Goal: Task Accomplishment & Management: Complete application form

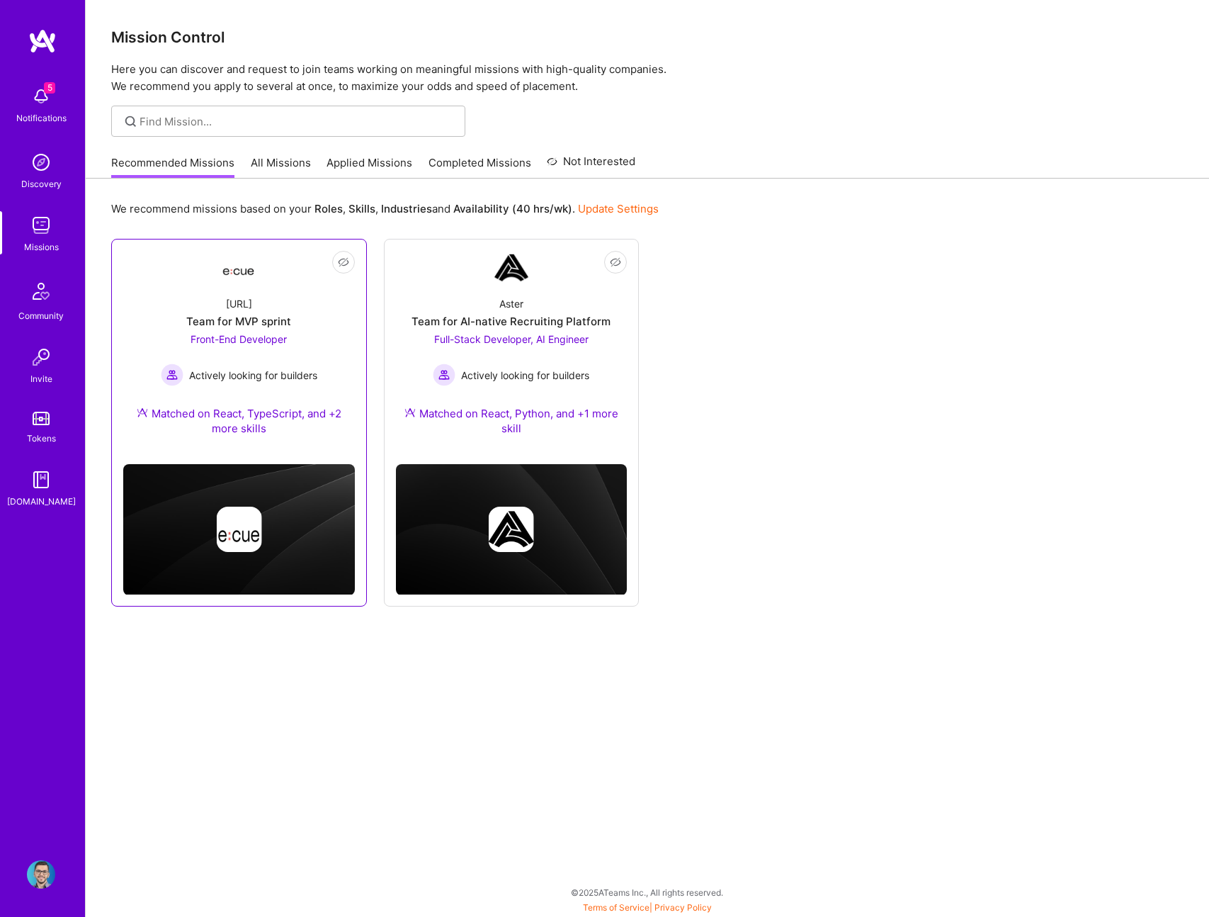
click at [268, 290] on div "[URL] Team for MVP sprint Front-End Developer Actively looking for builders Mat…" at bounding box center [239, 369] width 232 height 168
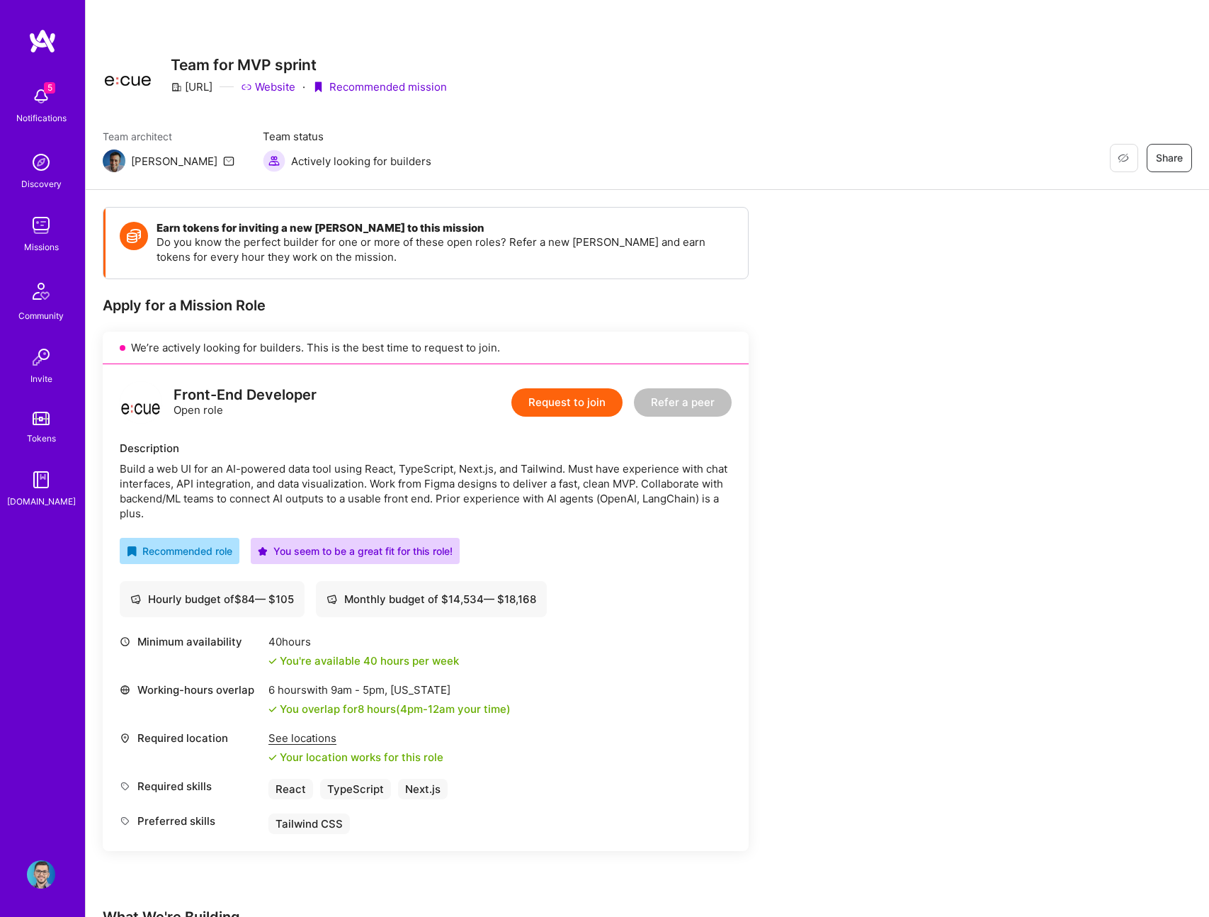
click at [380, 438] on div "Front-End Developer Open role Request to join Refer a peer Description Build a …" at bounding box center [426, 607] width 646 height 487
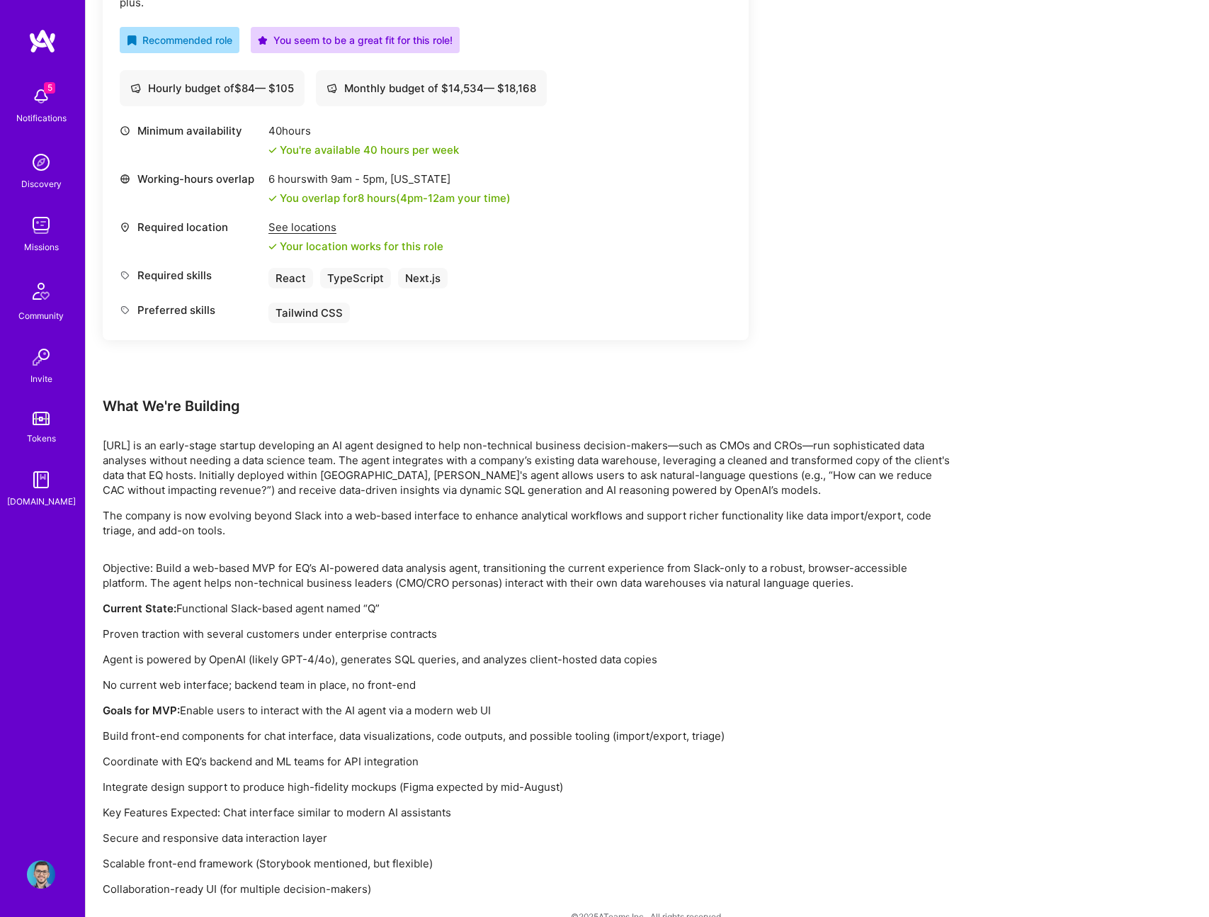
scroll to position [535, 0]
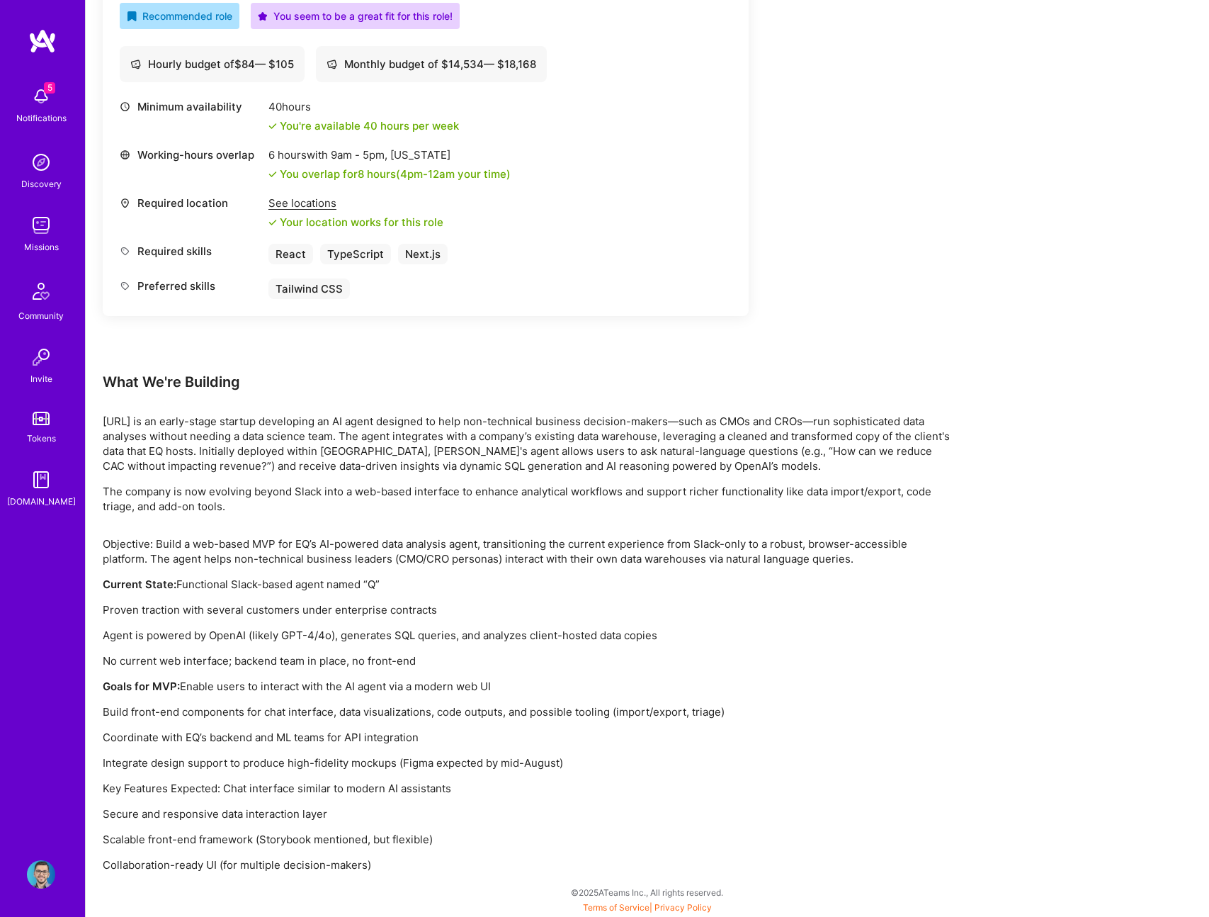
click at [380, 433] on p "[URL] is an early-stage startup developing an AI agent designed to help non-tec…" at bounding box center [528, 443] width 850 height 59
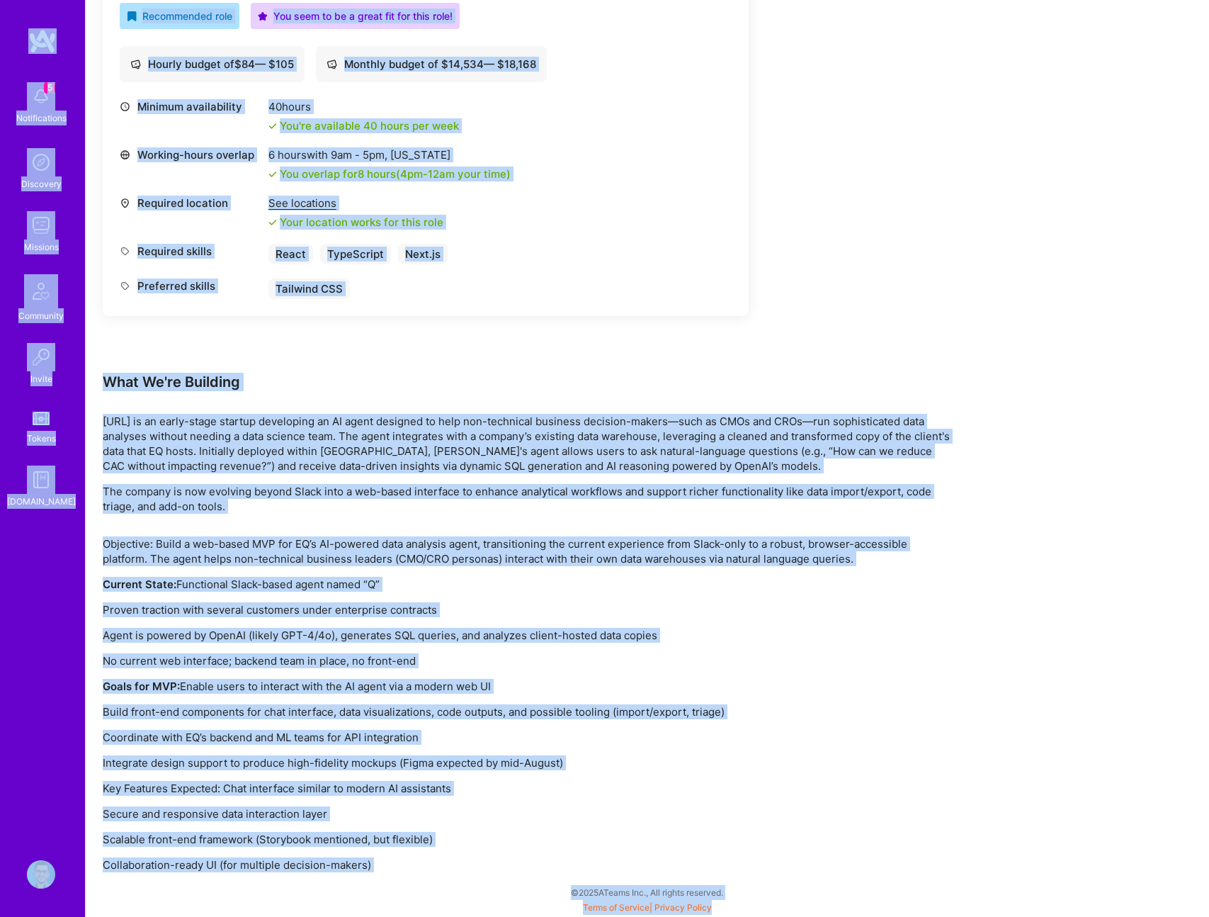
copy div "5 Notifications Discovery Missions Community Invite Tokens [DOMAIN_NAME] Profil…"
click at [395, 458] on p "[URL] is an early-stage startup developing an AI agent designed to help non-tec…" at bounding box center [528, 443] width 850 height 59
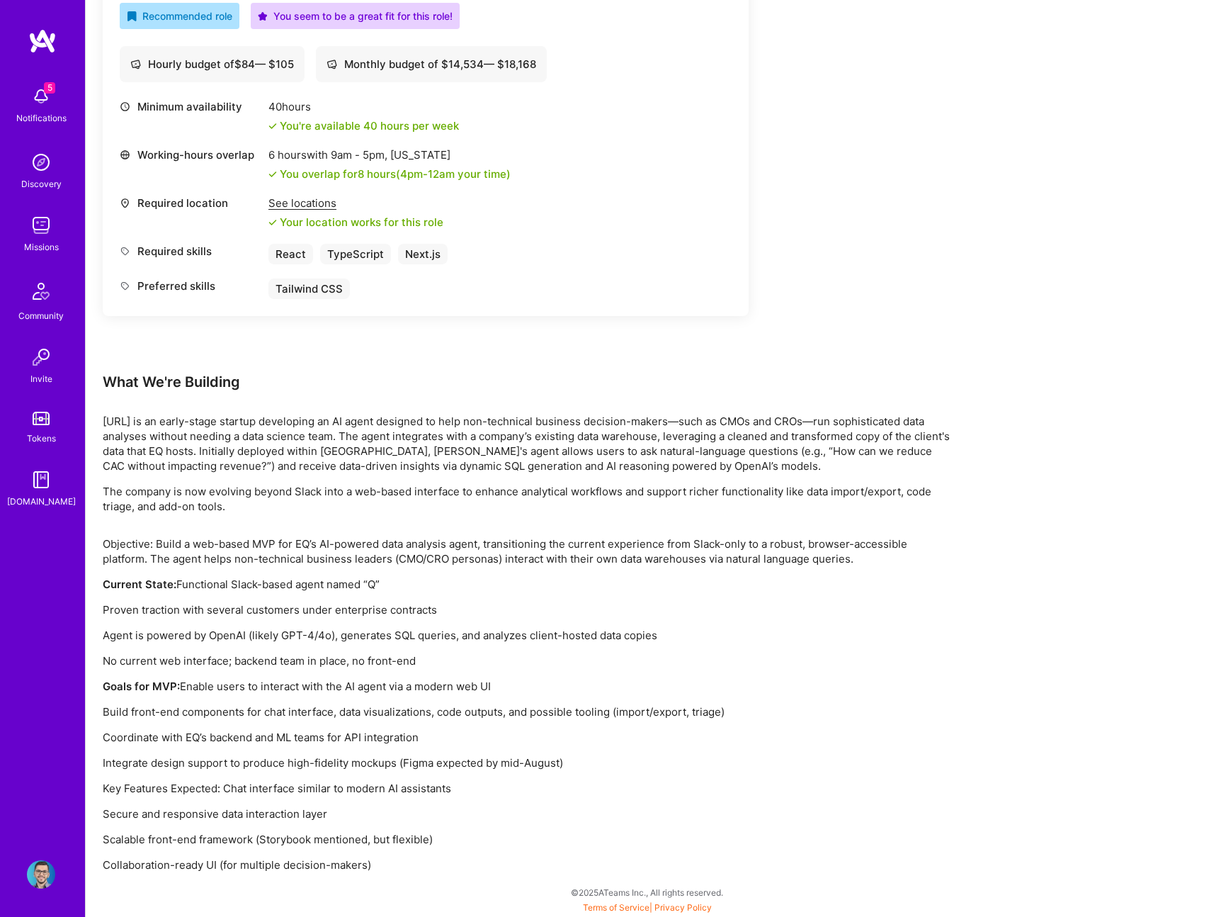
scroll to position [0, 0]
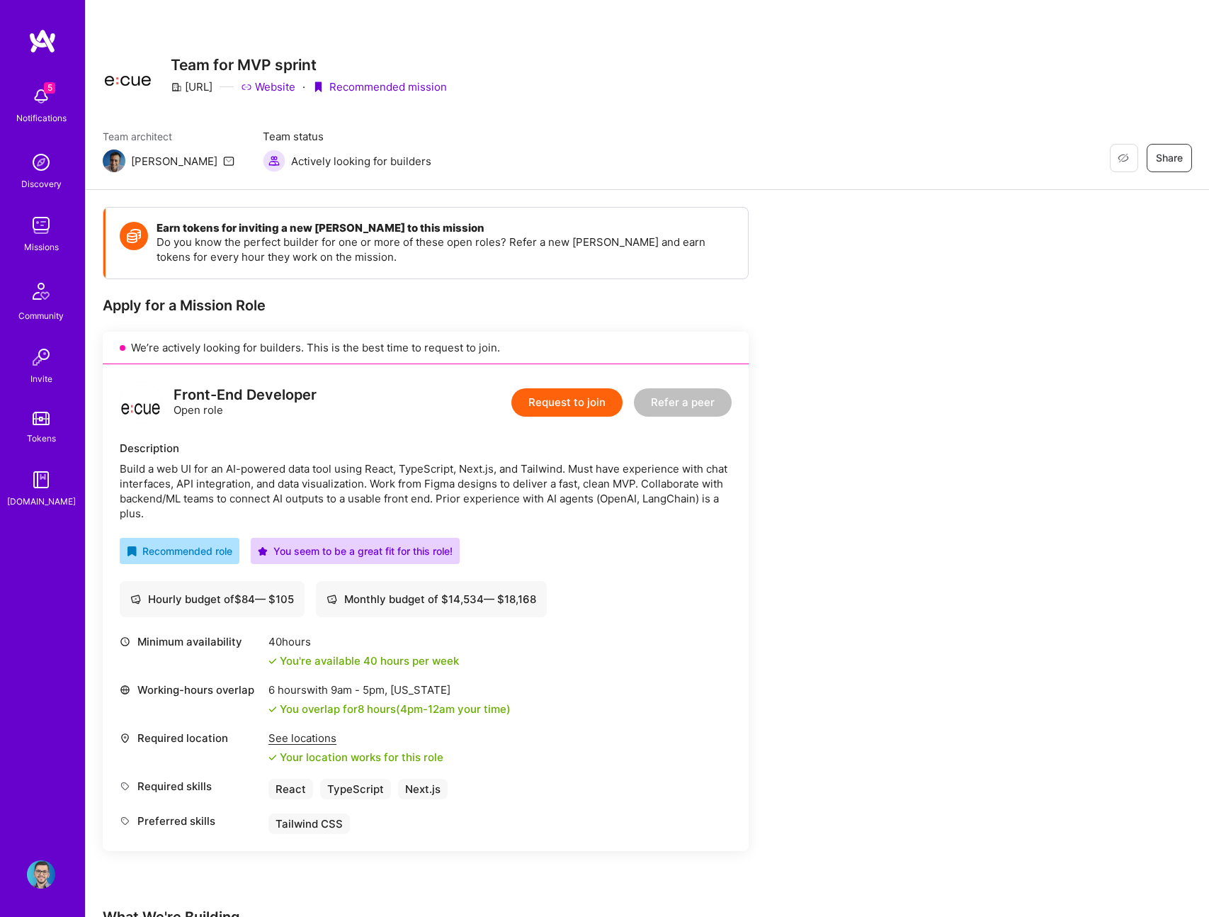
click at [562, 402] on button "Request to join" at bounding box center [566, 402] width 111 height 28
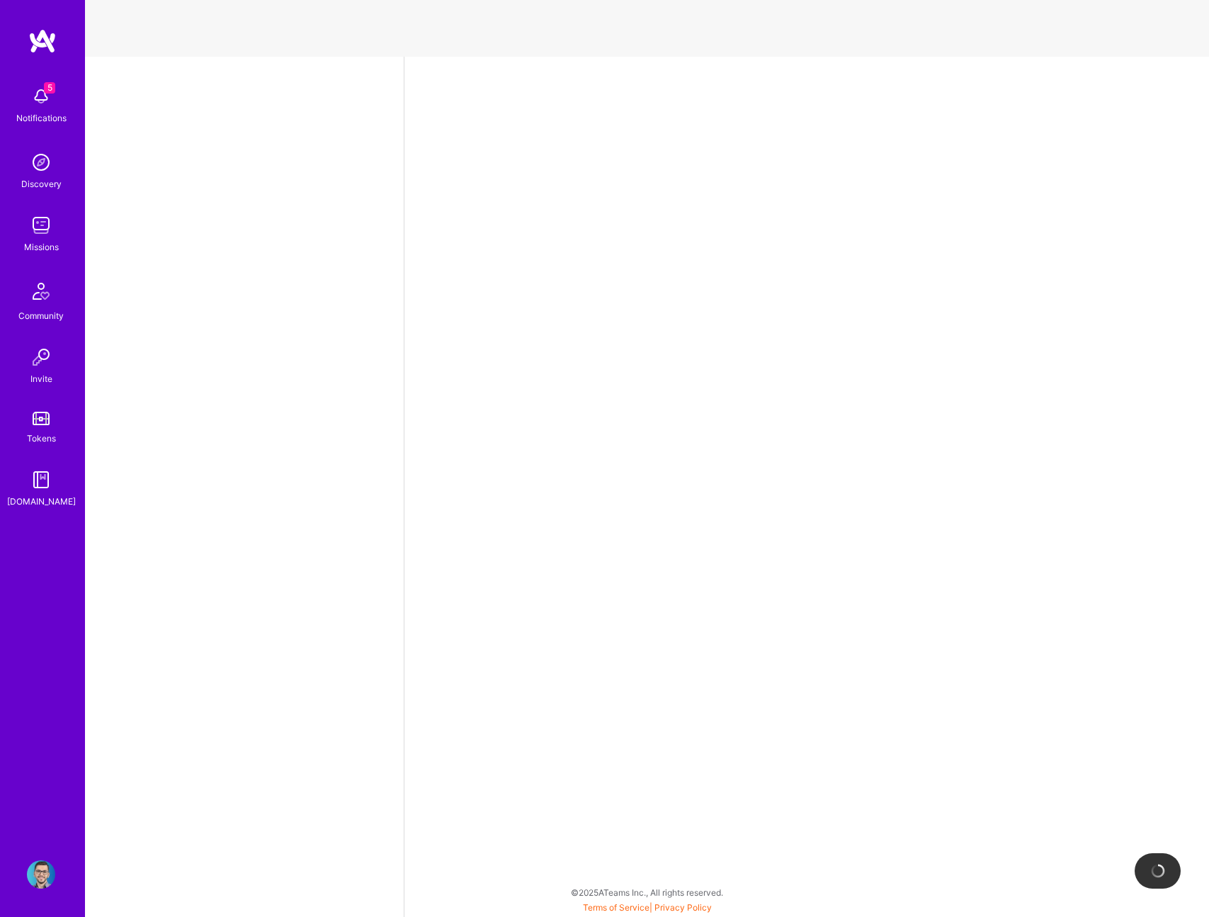
select select "RO"
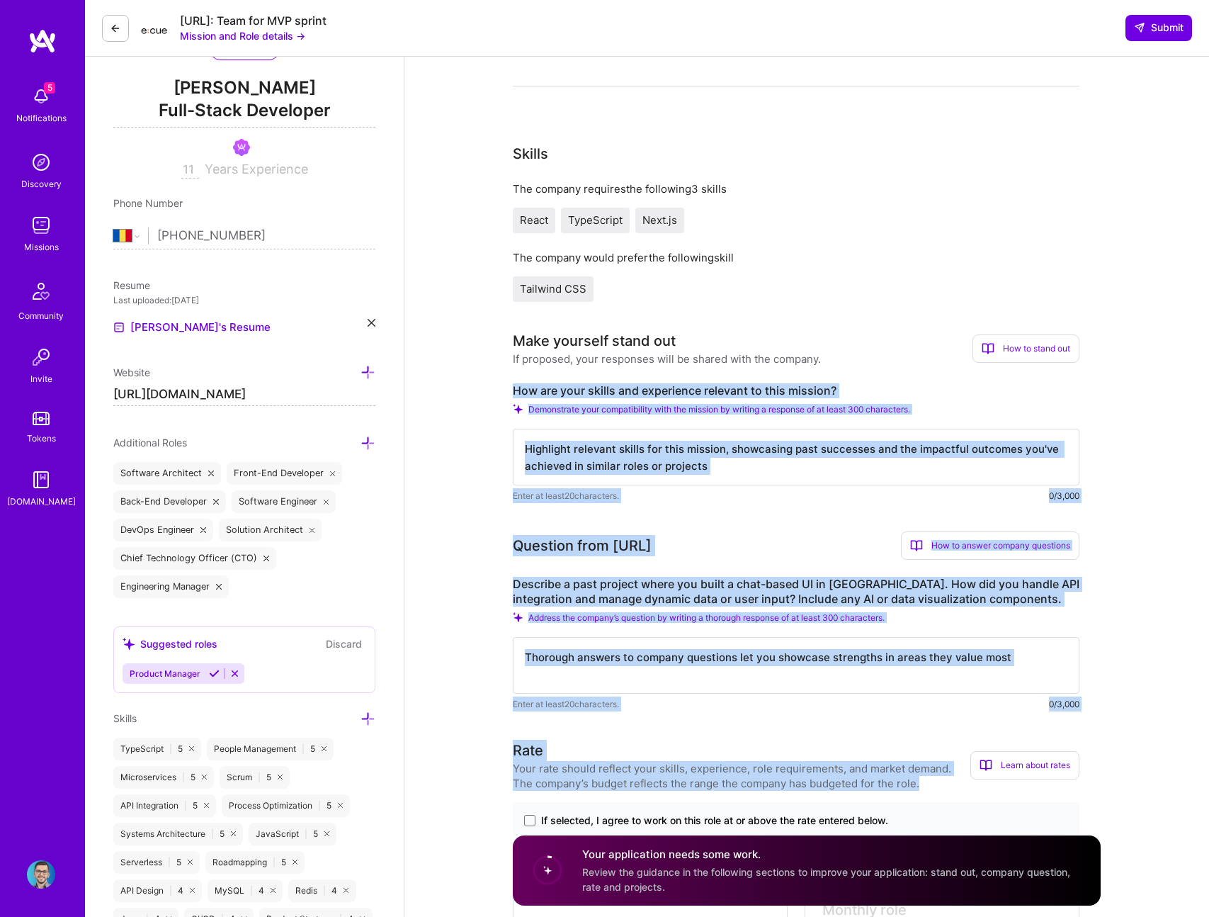
scroll to position [185, 0]
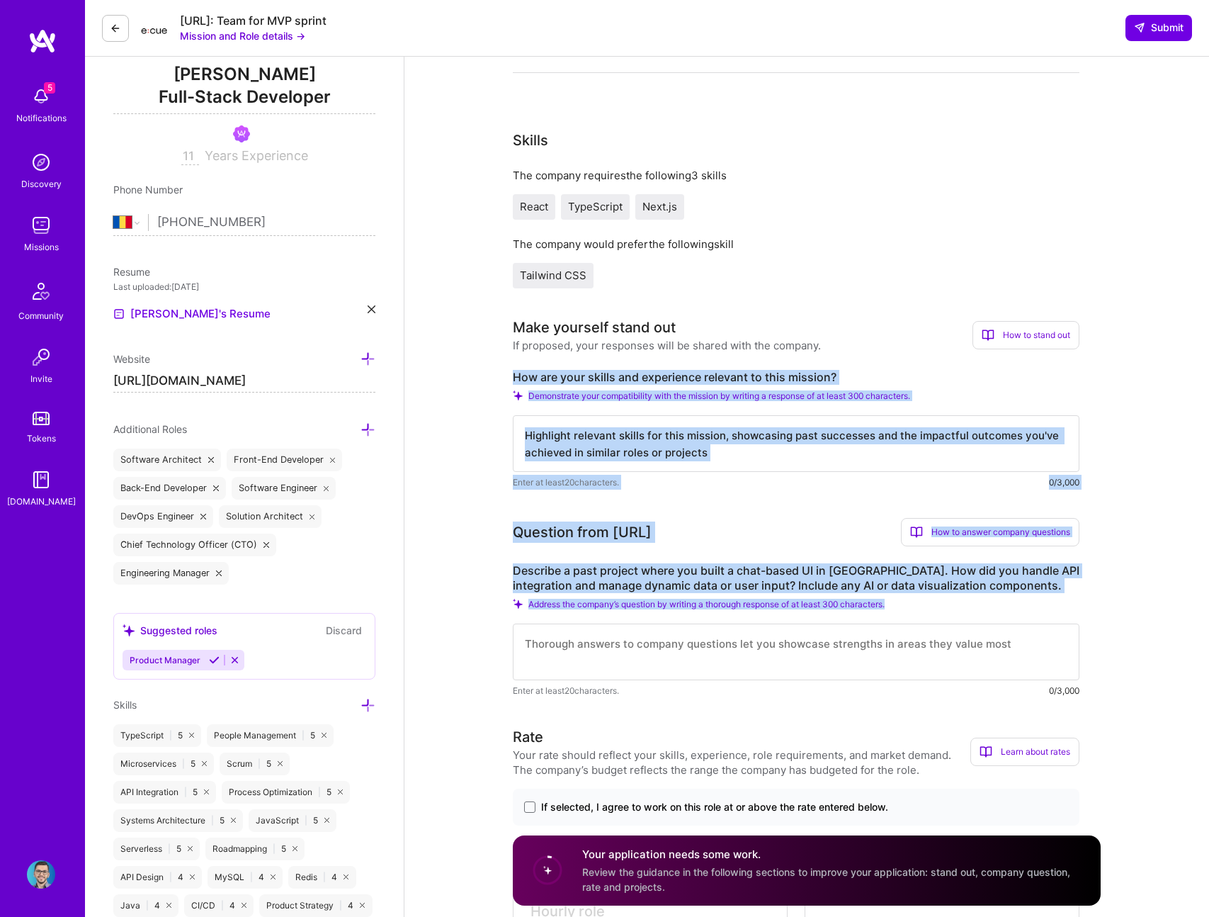
drag, startPoint x: 496, startPoint y: 560, endPoint x: 1030, endPoint y: 668, distance: 545.0
copy div "How are your skills and experience relevant to this mission? Demonstrate your c…"
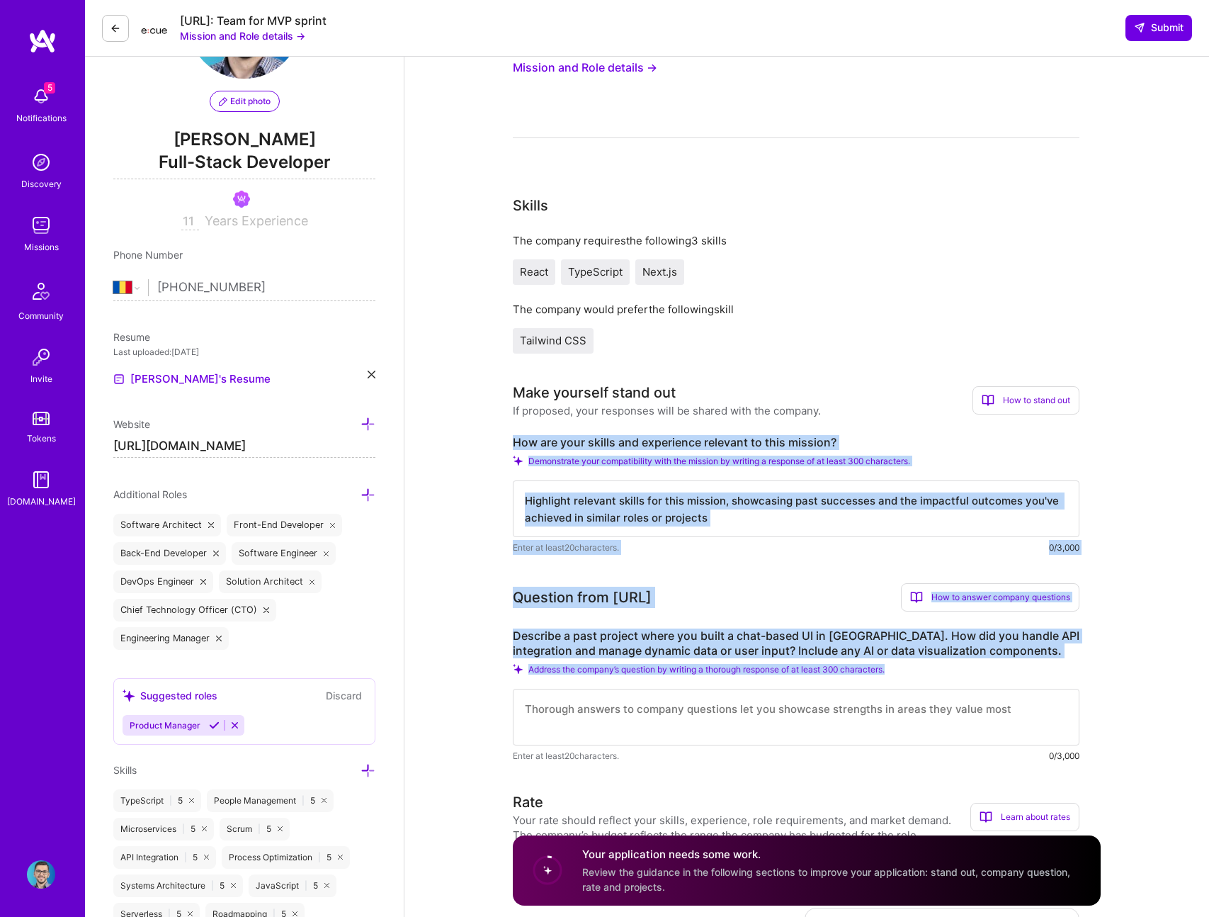
scroll to position [120, 0]
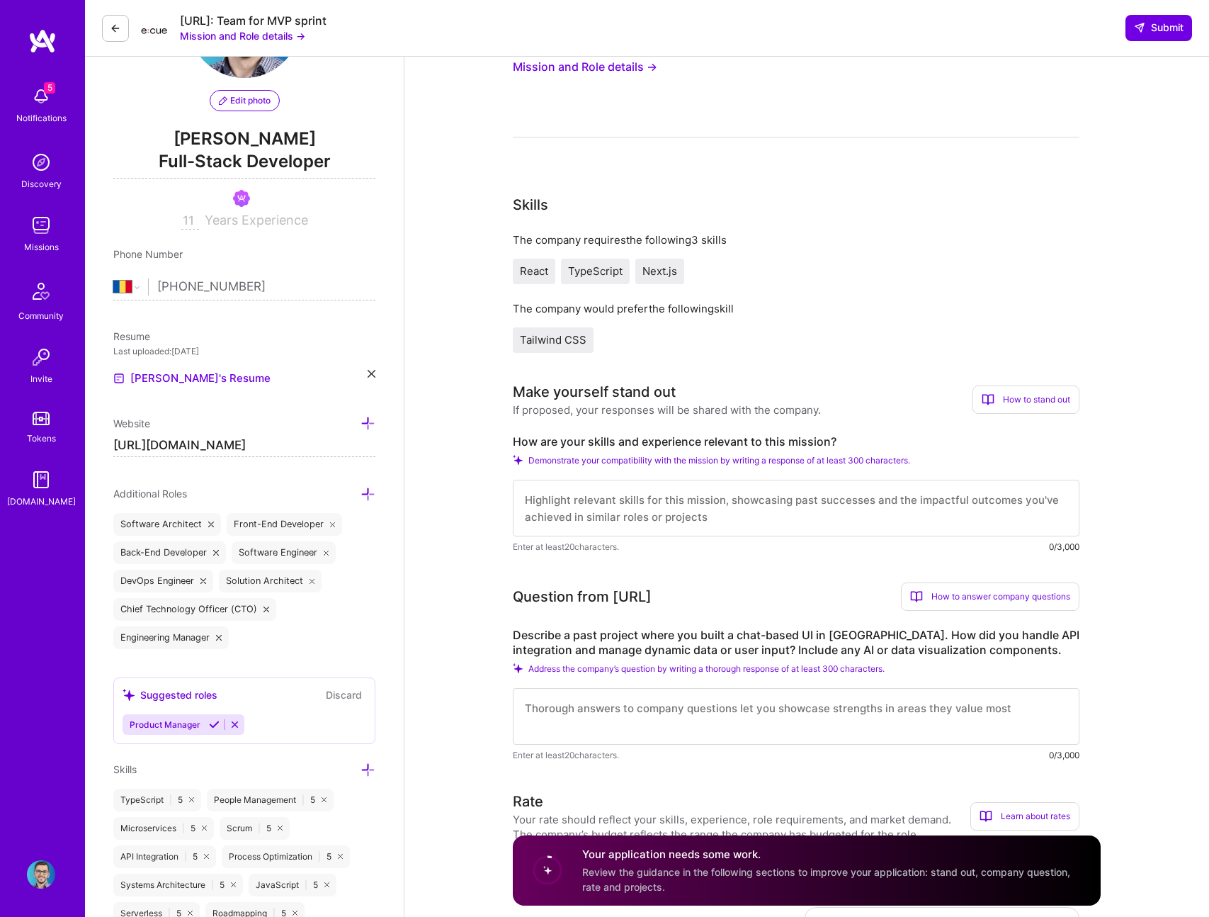
click at [777, 397] on h3 "Make yourself stand out" at bounding box center [667, 391] width 308 height 21
click at [779, 342] on div "Tailwind CSS" at bounding box center [796, 339] width 567 height 25
click at [592, 504] on textarea at bounding box center [796, 508] width 567 height 57
paste textarea "My React/TypeScript/Next.js experience (6+ years React, 9+ years TypeScript) al…"
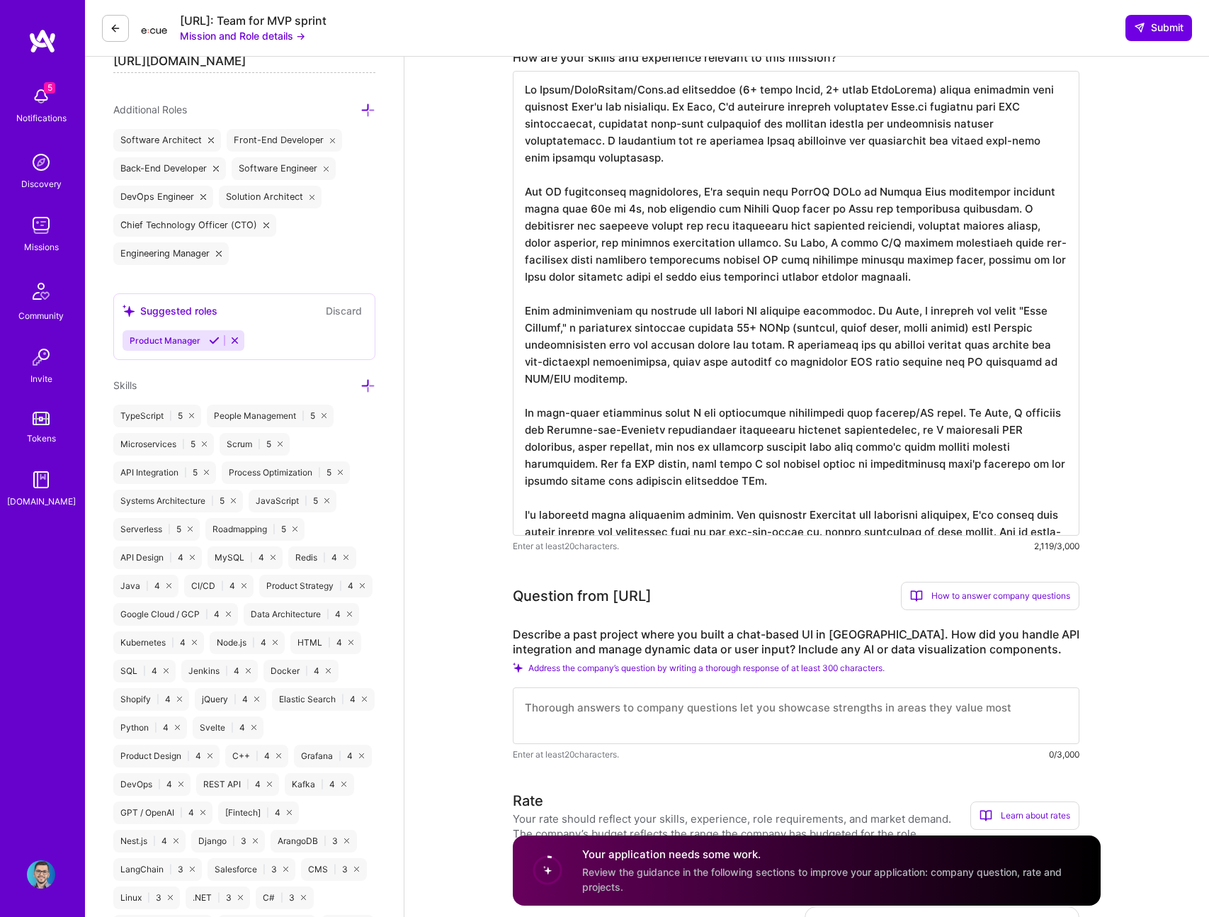
scroll to position [506, 0]
type textarea "My React/TypeScript/Next.js experience (6+ years React, 9+ years TypeScript) al…"
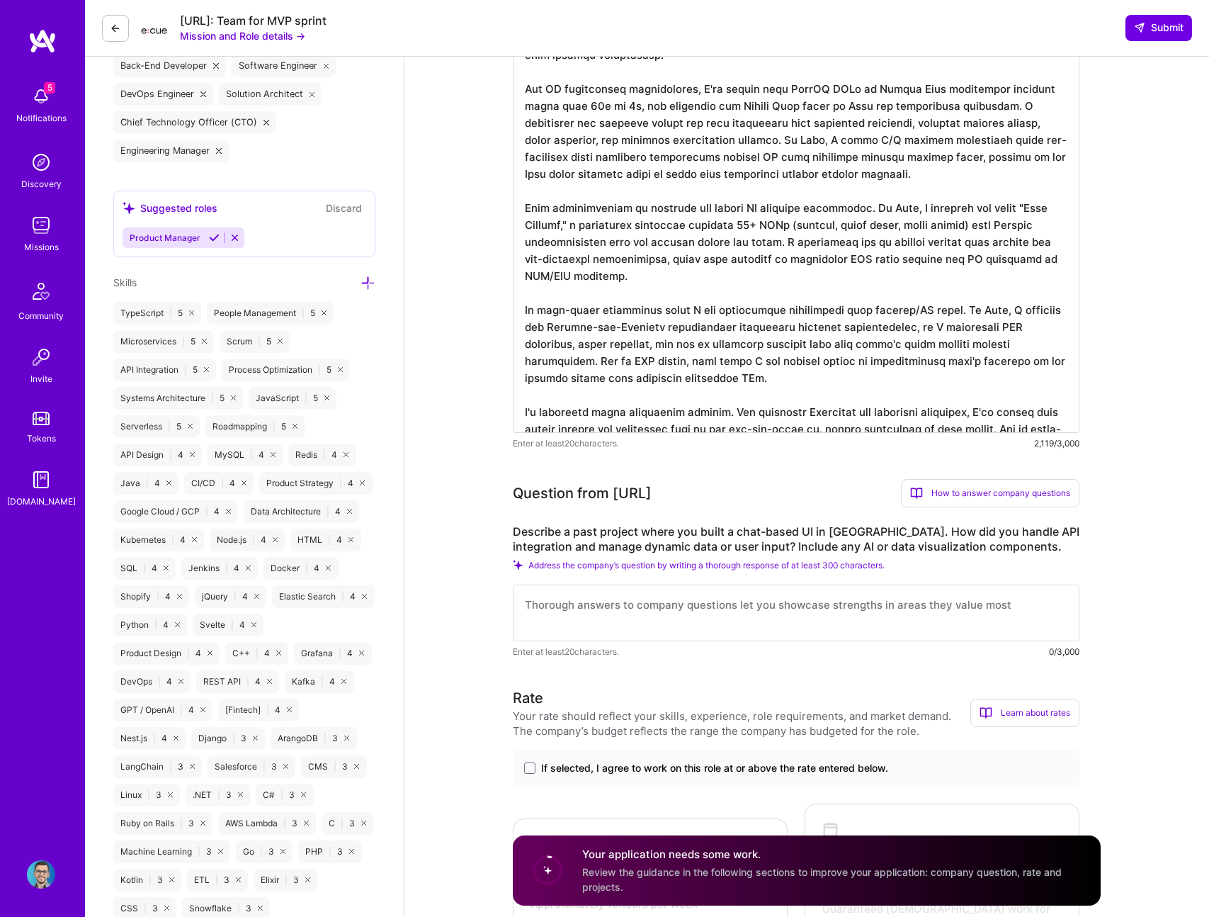
scroll to position [611, 0]
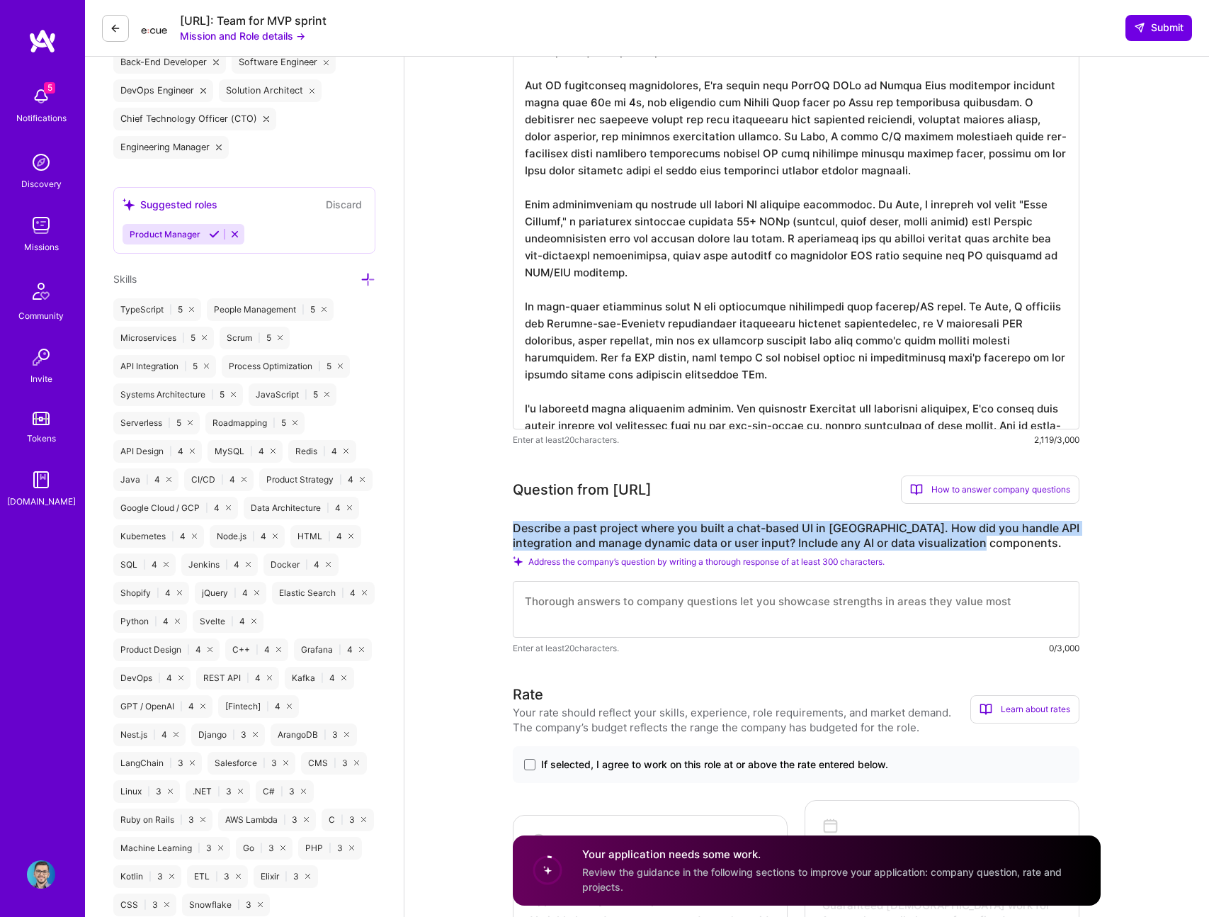
drag, startPoint x: 511, startPoint y: 528, endPoint x: 1016, endPoint y: 537, distance: 505.8
copy label "Describe a past project where you built a chat-based UI in [GEOGRAPHIC_DATA]. H…"
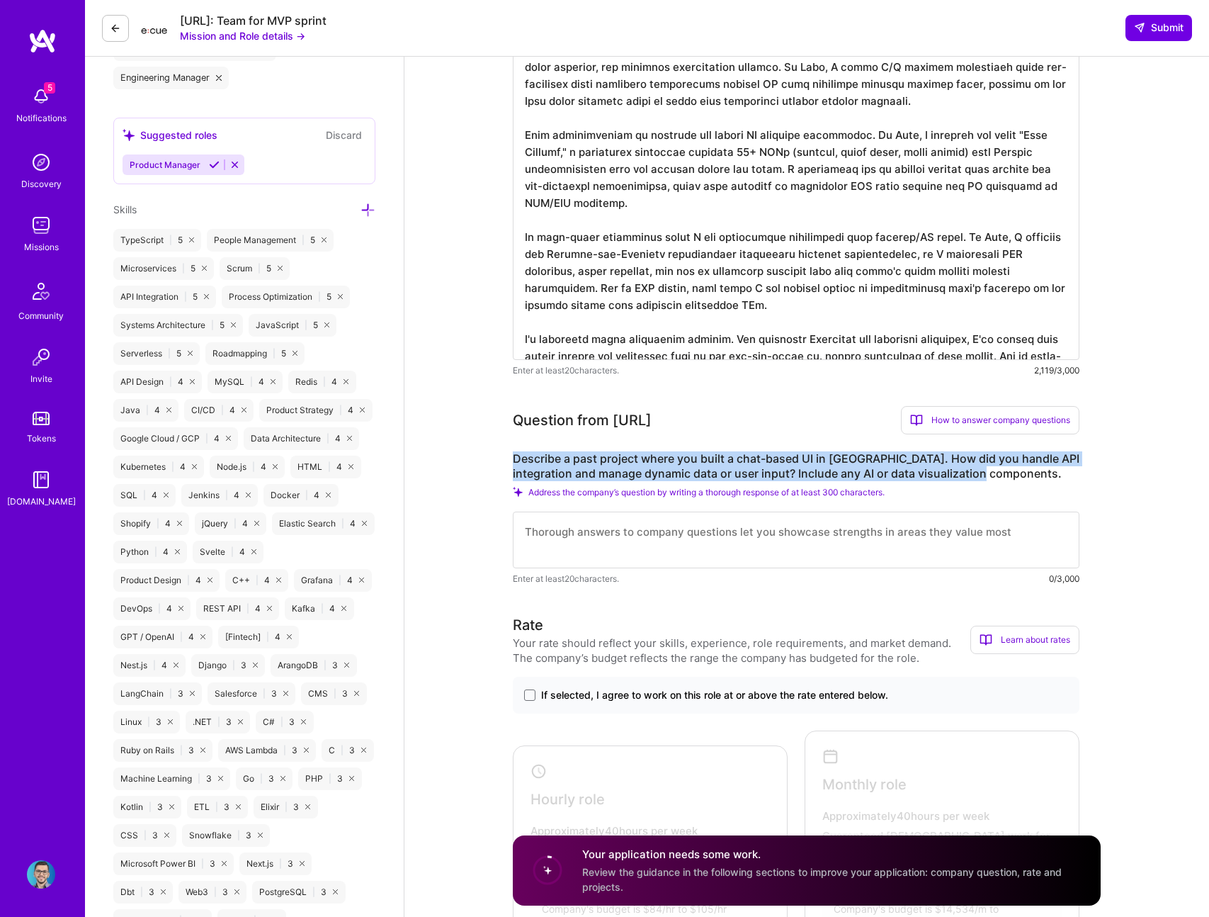
scroll to position [688, 0]
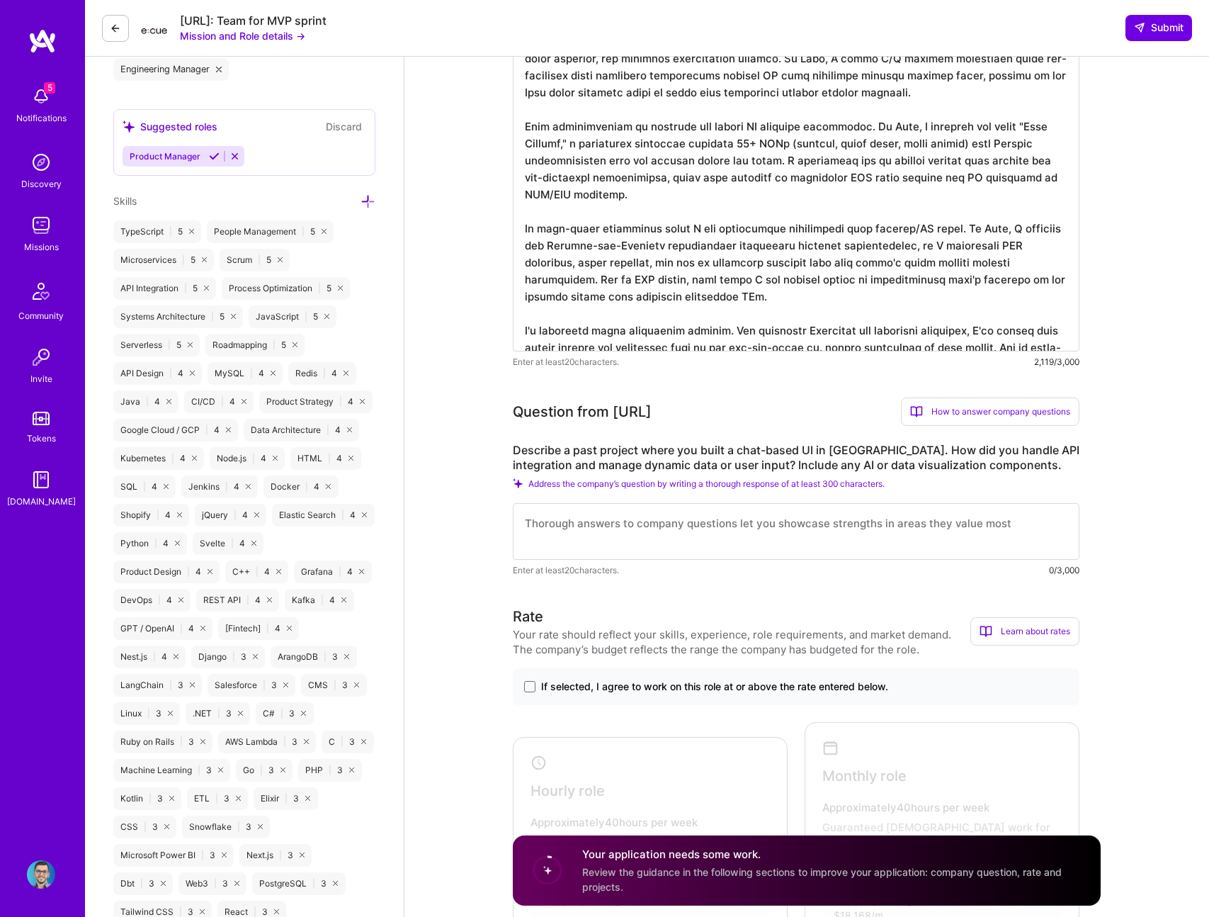
click at [567, 524] on textarea at bounding box center [796, 531] width 567 height 57
paste textarea "At Circle Labs, I worked on an AI-powered NPC platform where users interacted w…"
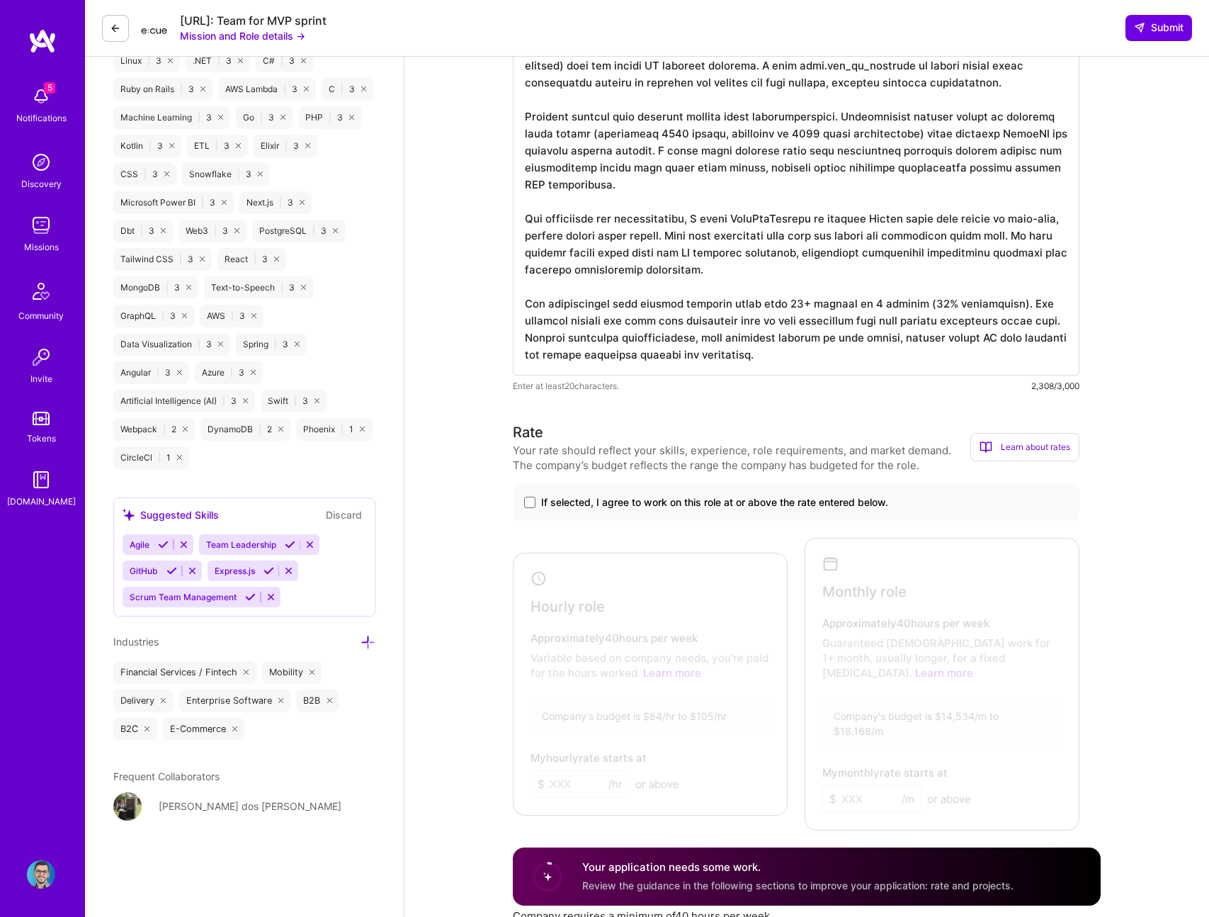
scroll to position [1432, 0]
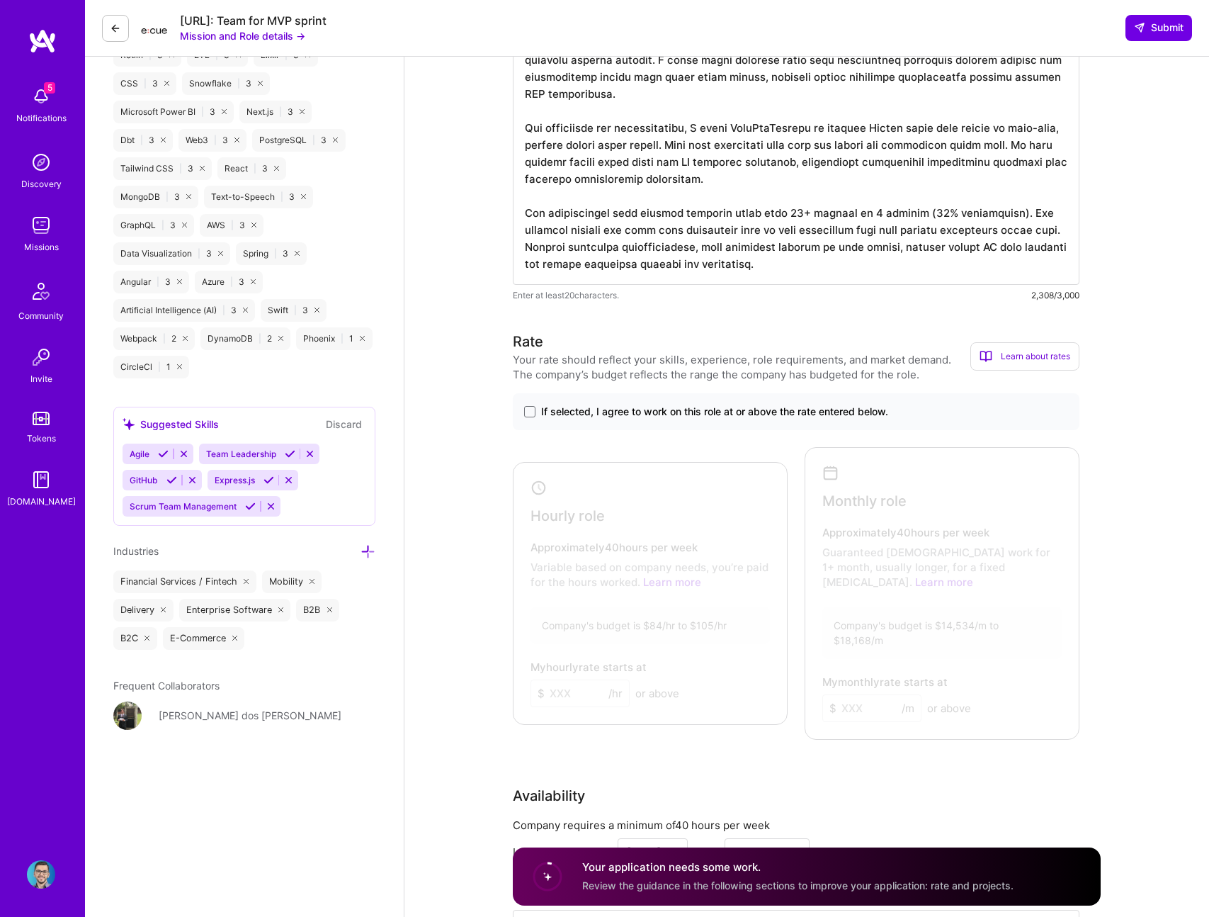
type textarea "At Circle Labs, I worked on an AI-powered NPC platform where users interacted w…"
click at [591, 402] on div "If selected, I agree to work on this role at or above the rate entered below." at bounding box center [796, 411] width 567 height 37
click at [573, 412] on span "If selected, I agree to work on this role at or above the rate entered below." at bounding box center [714, 411] width 347 height 14
click at [0, 0] on input "If selected, I agree to work on this role at or above the rate entered below." at bounding box center [0, 0] width 0 height 0
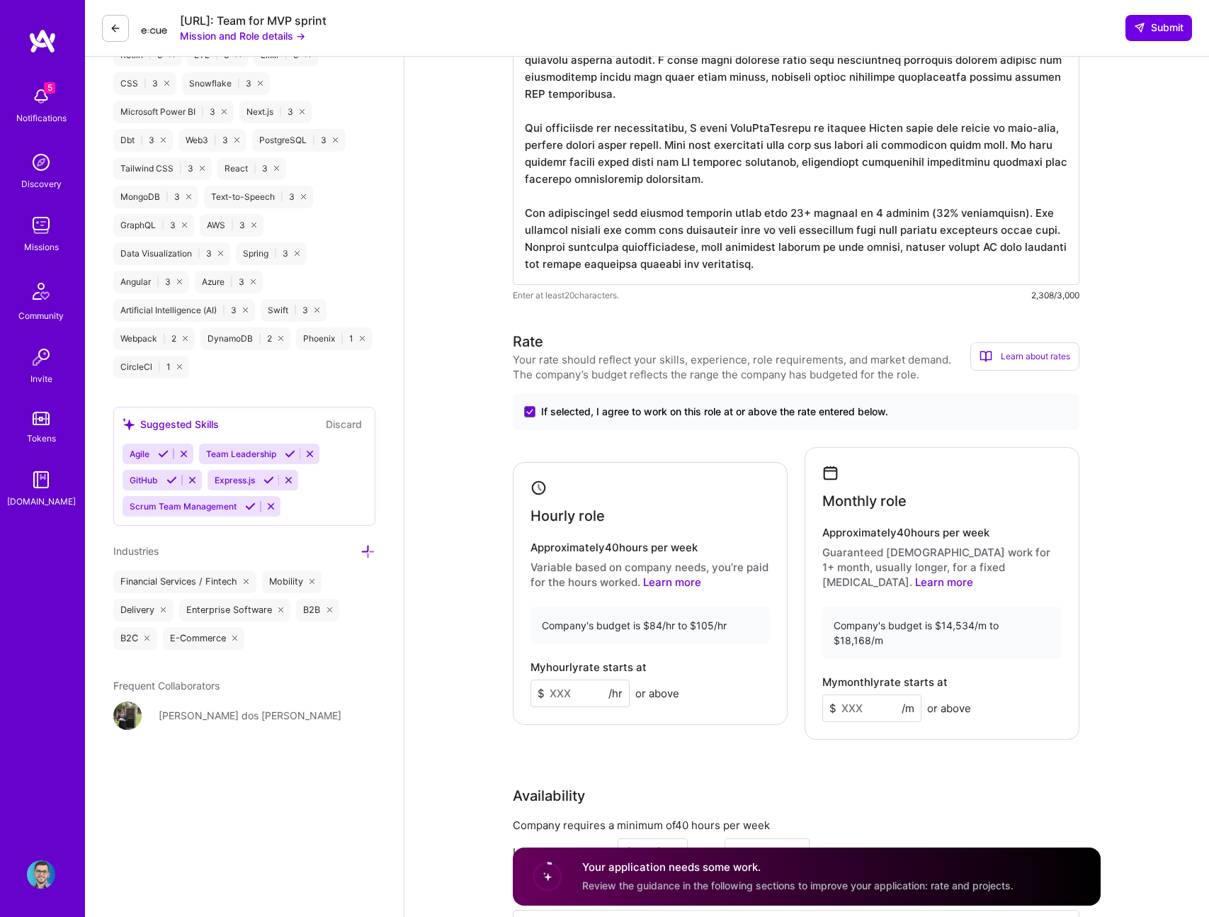
click at [604, 686] on input at bounding box center [580, 693] width 99 height 28
type input "95"
click at [857, 694] on input at bounding box center [871, 708] width 99 height 28
paste input
click at [858, 694] on input at bounding box center [871, 708] width 99 height 28
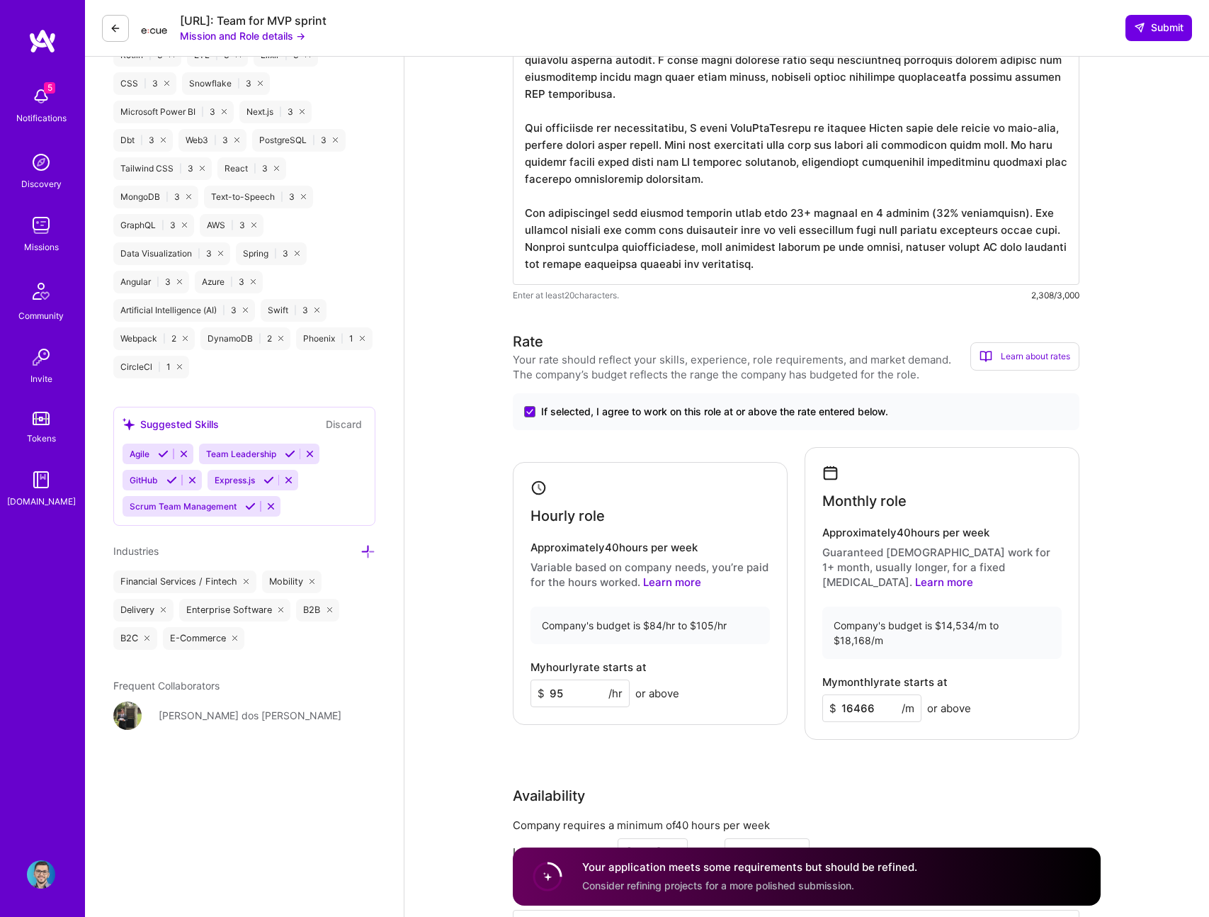
type input "16466"
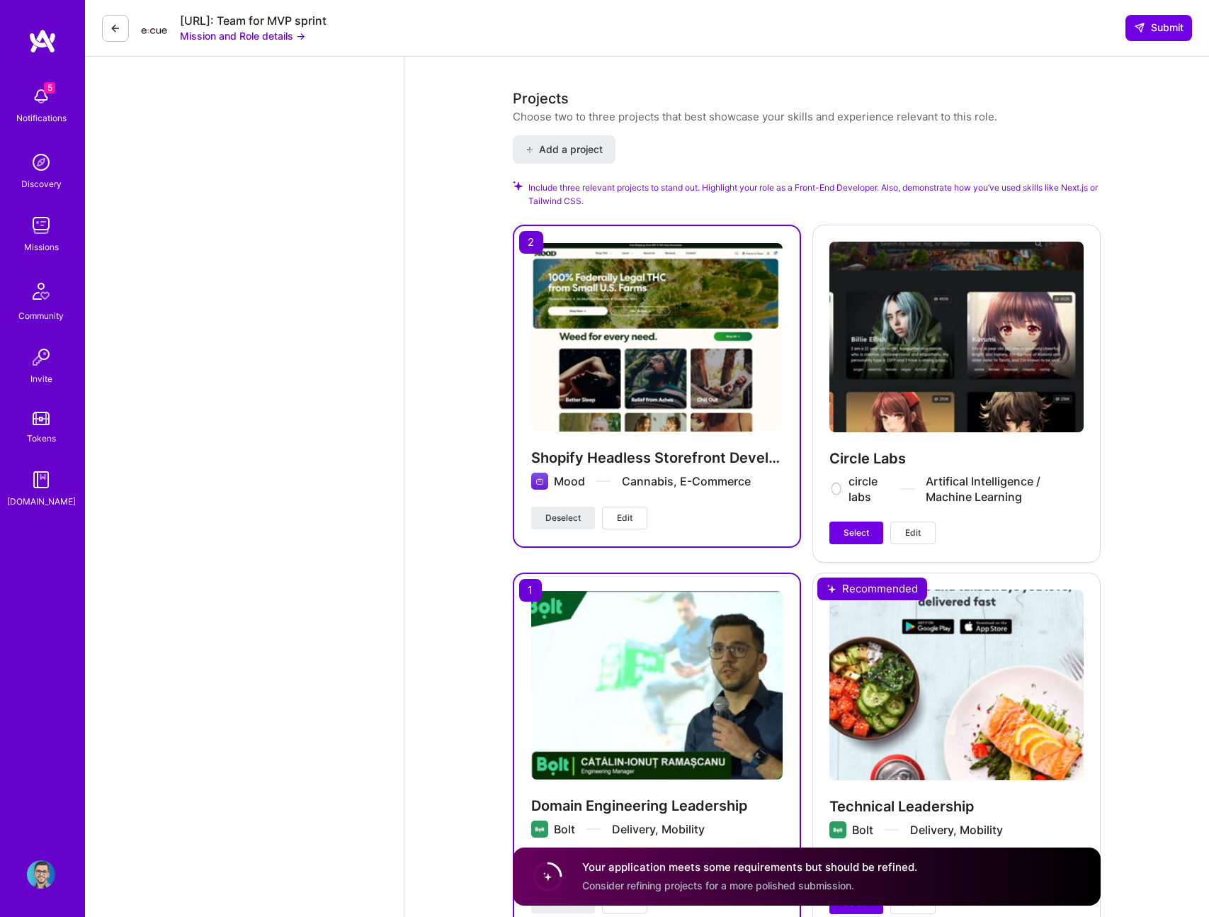
scroll to position [2528, 0]
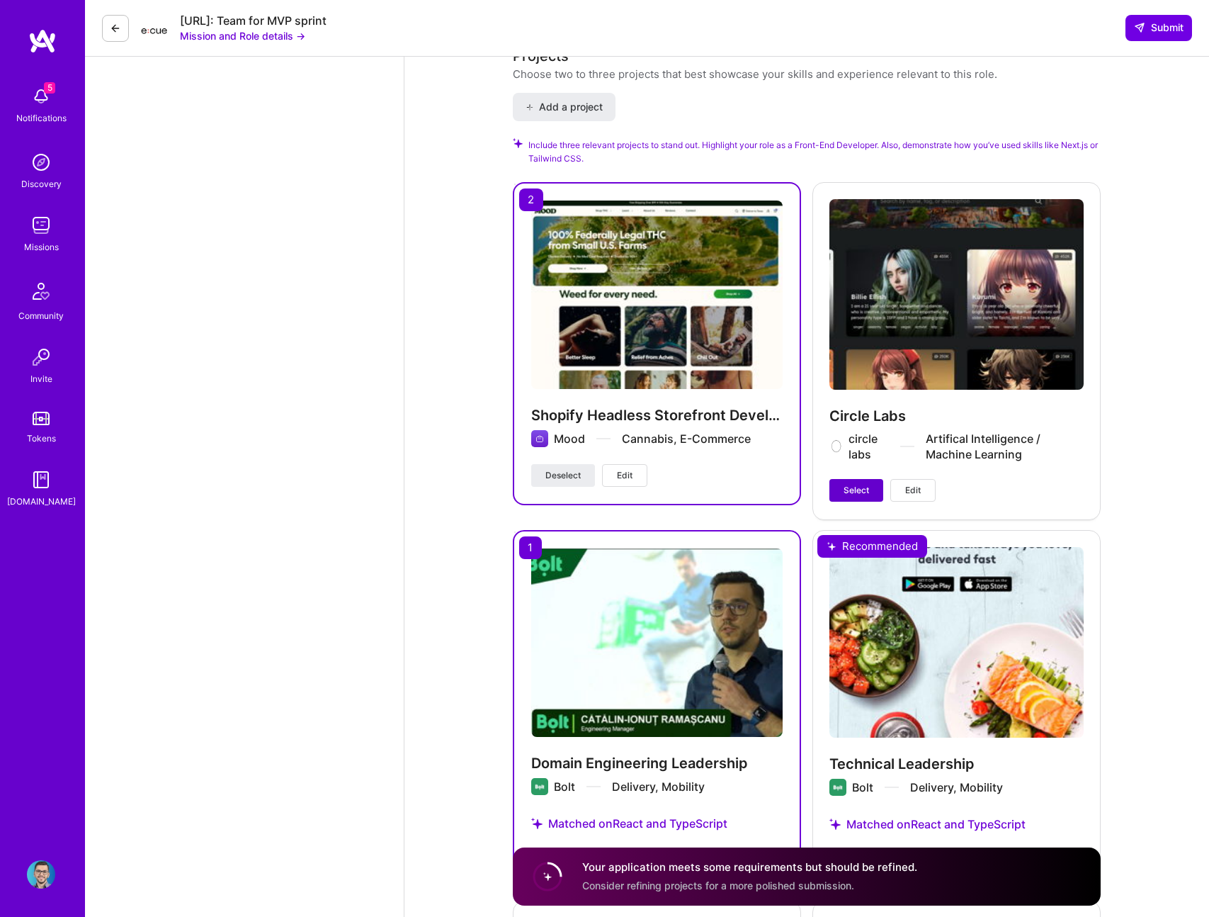
click at [860, 484] on span "Select" at bounding box center [856, 490] width 25 height 13
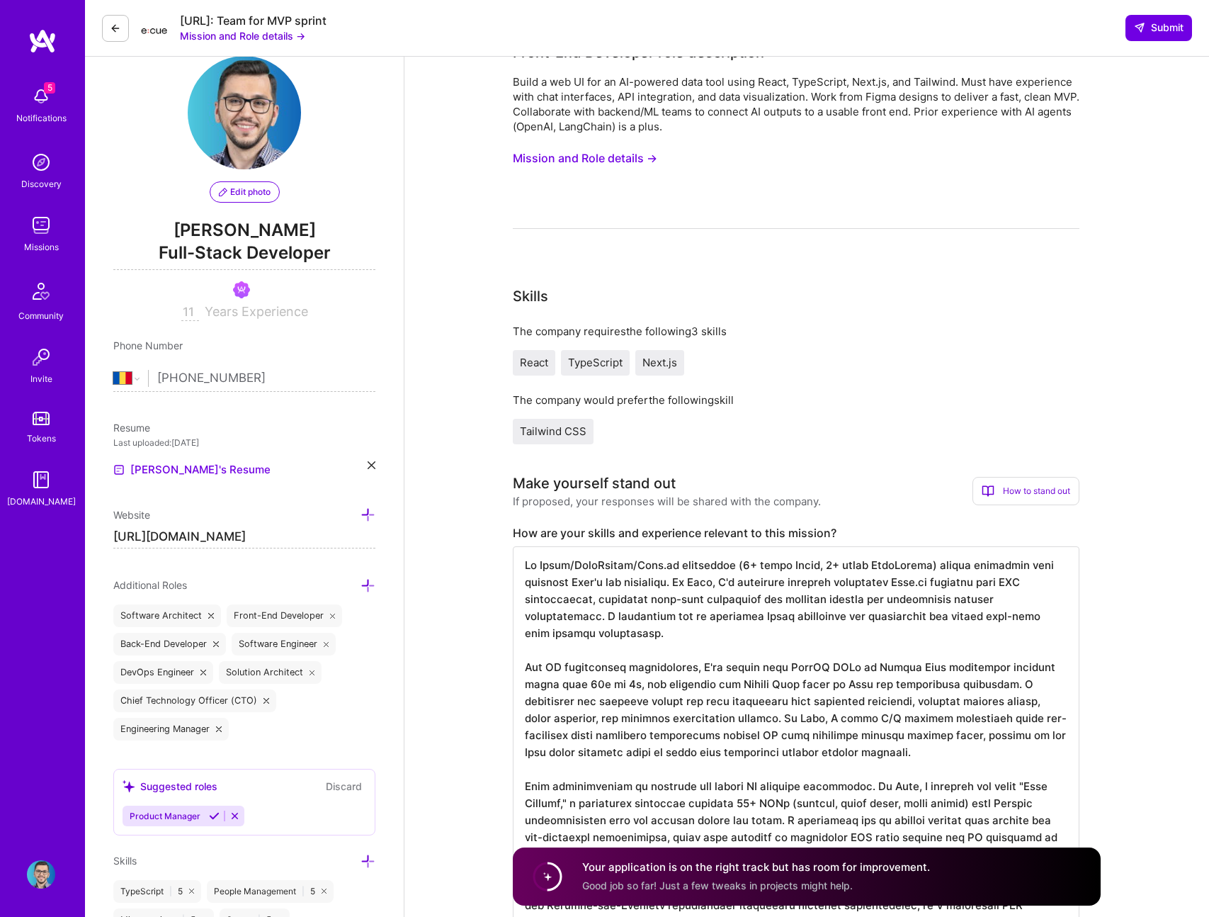
scroll to position [0, 0]
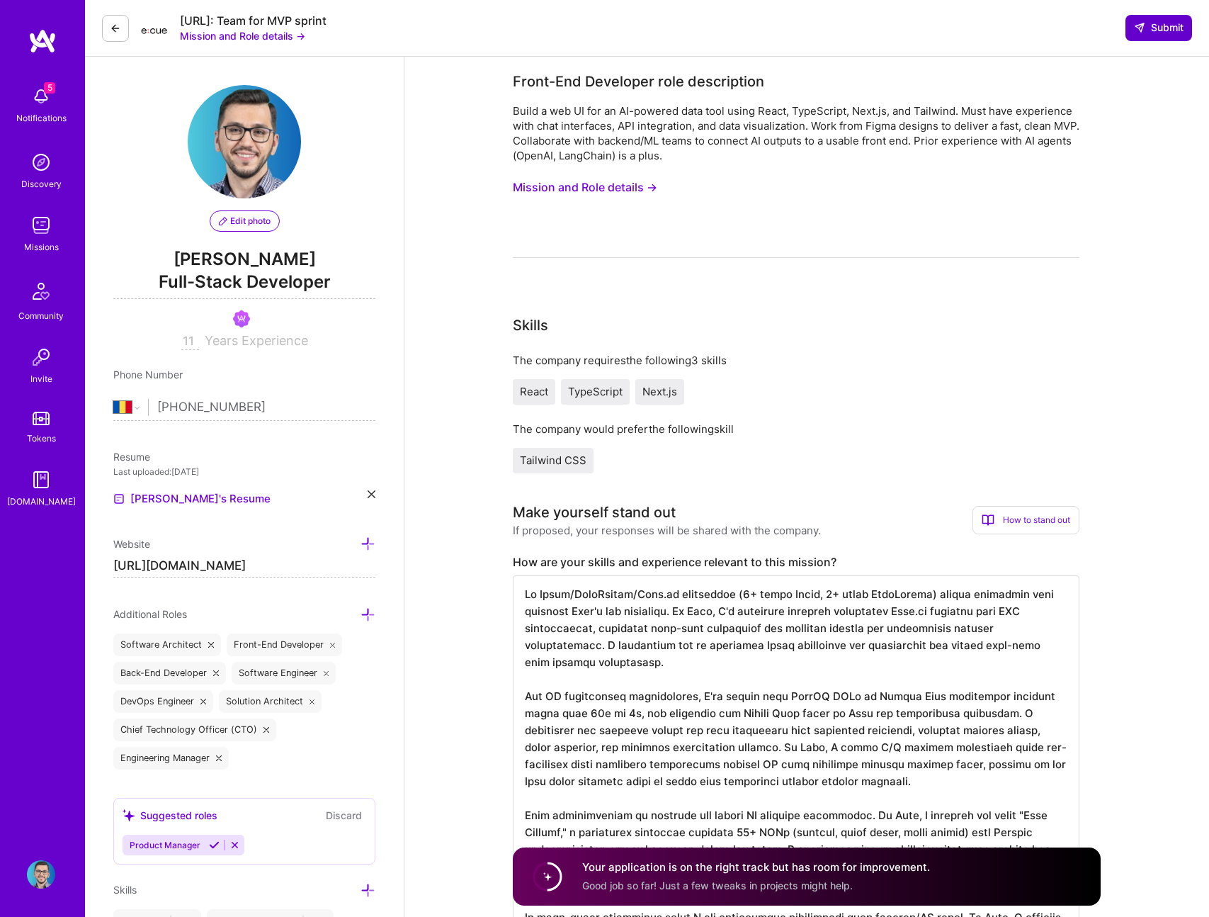
click at [1168, 24] on span "Submit" at bounding box center [1159, 28] width 50 height 14
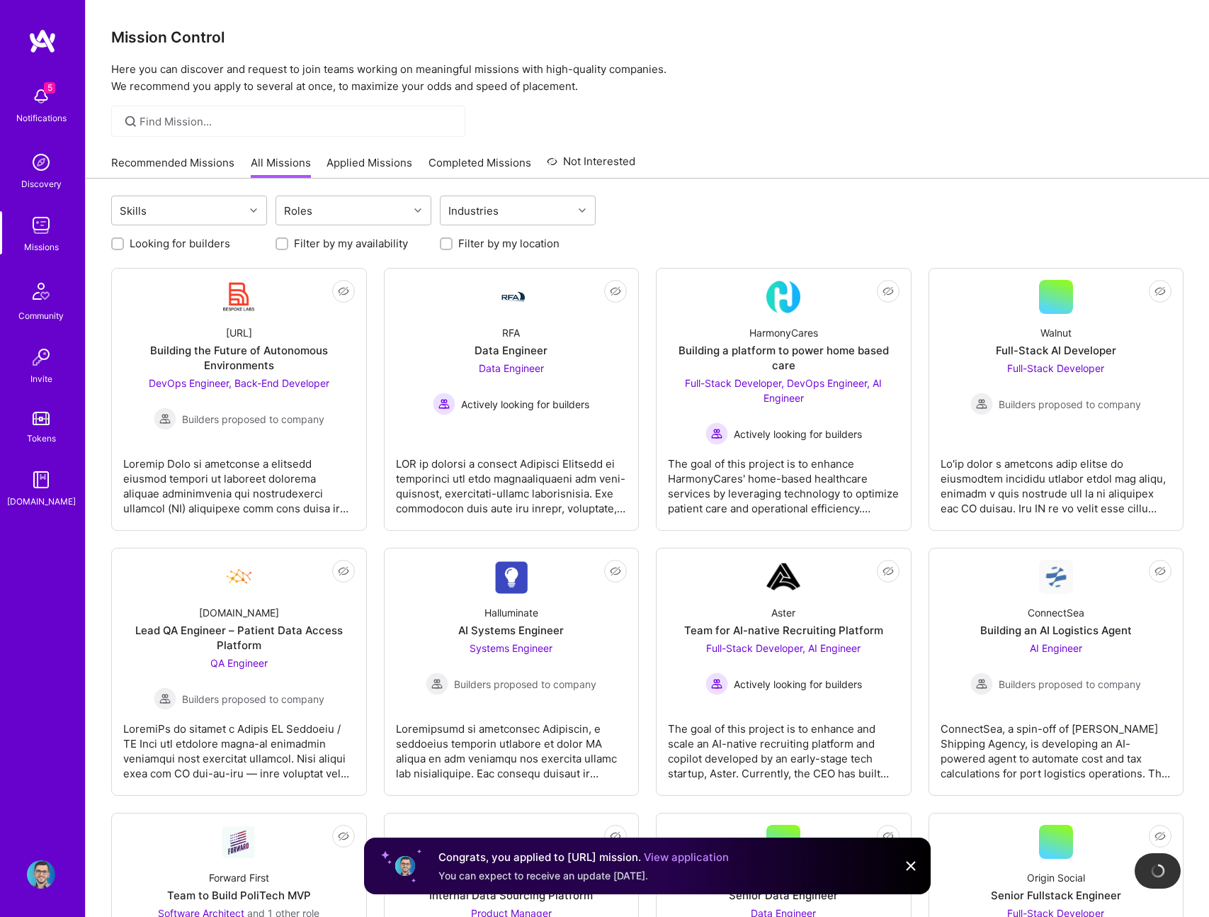
click at [155, 163] on link "Recommended Missions" at bounding box center [172, 166] width 123 height 23
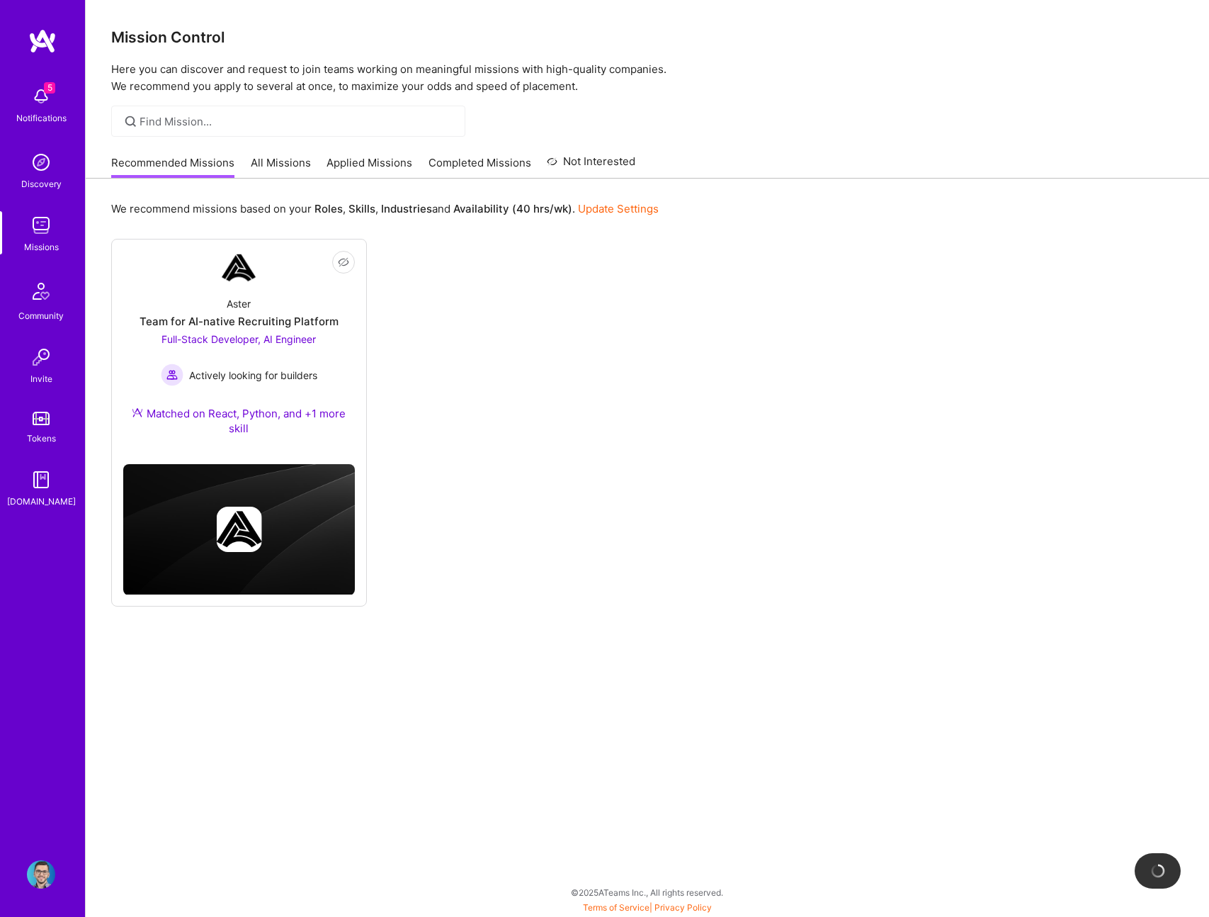
click at [369, 169] on link "Applied Missions" at bounding box center [370, 166] width 86 height 23
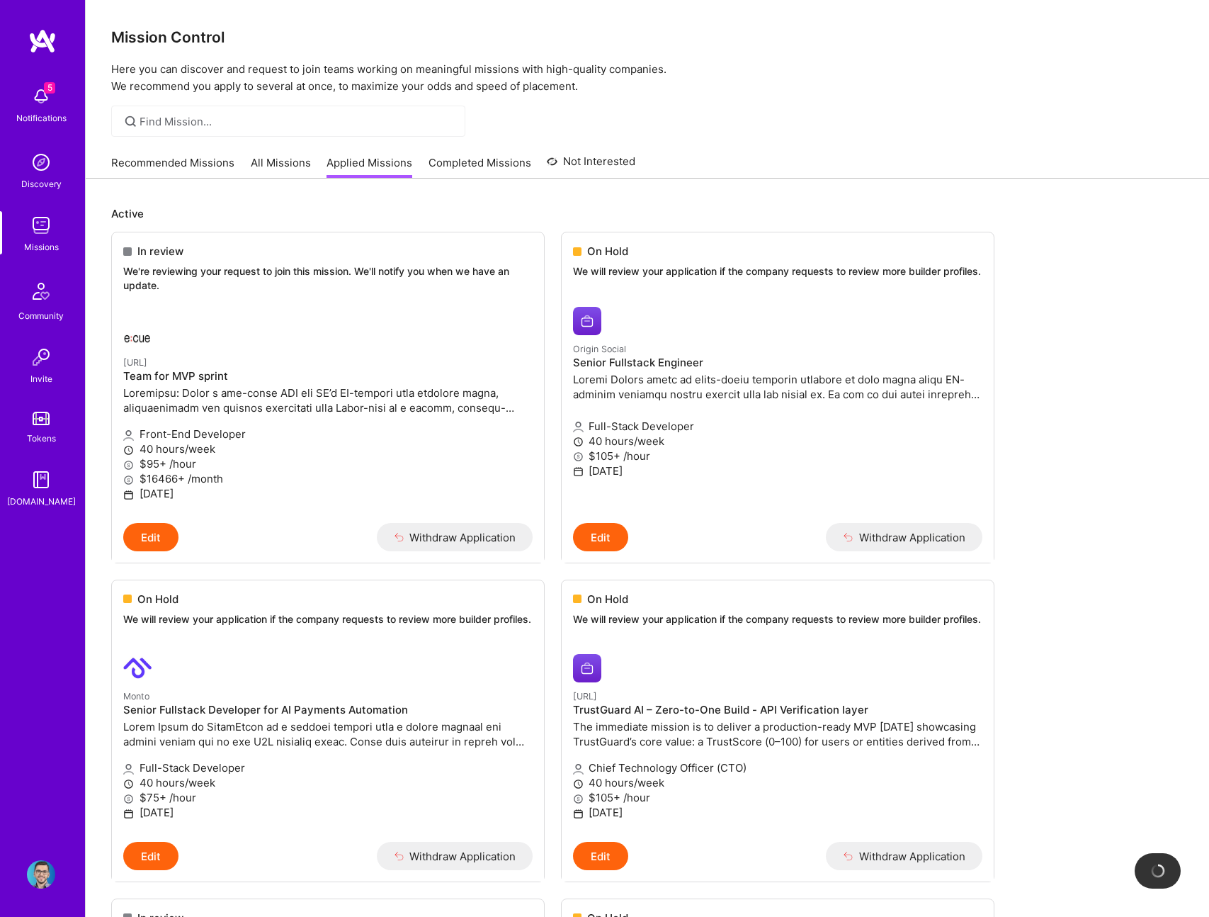
click at [133, 169] on link "Recommended Missions" at bounding box center [172, 166] width 123 height 23
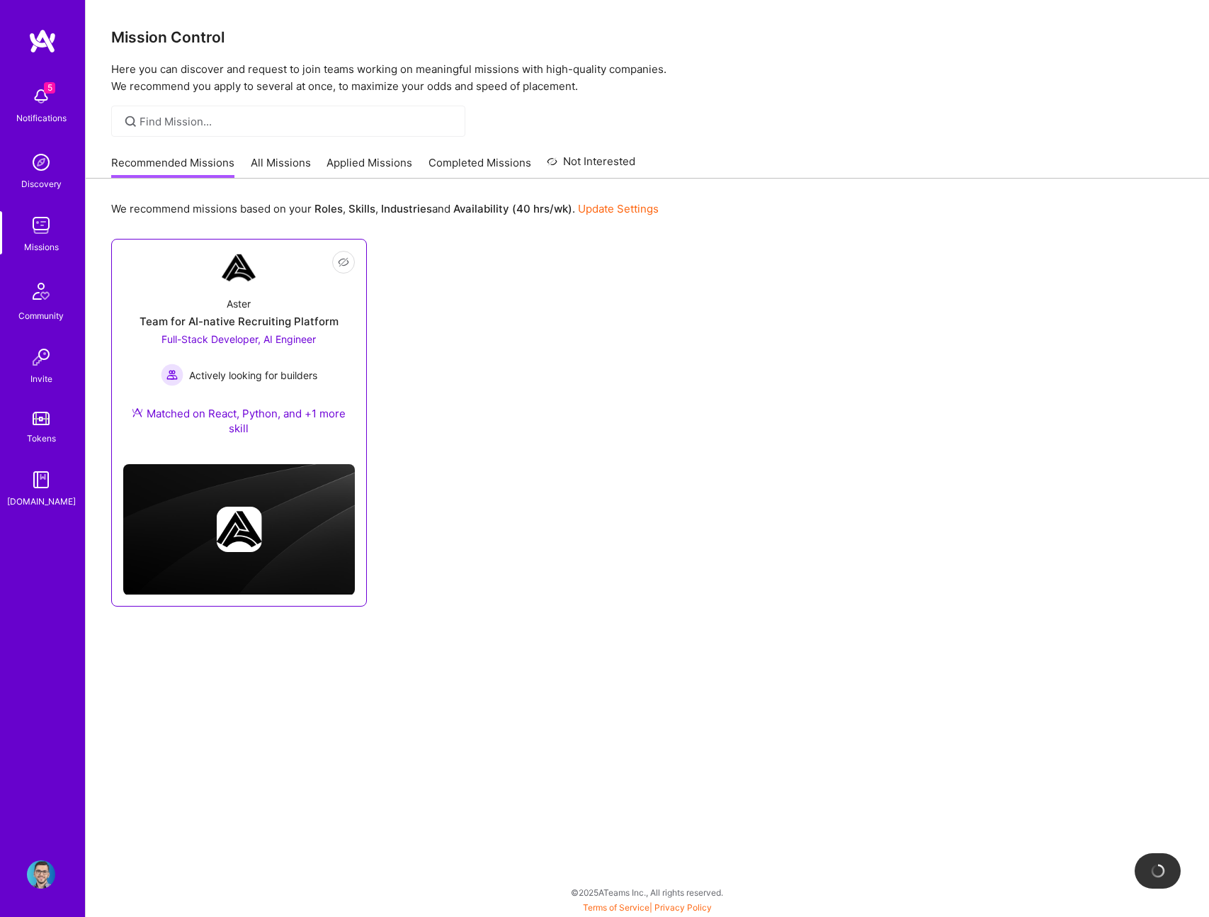
click at [200, 276] on link "Not Interested Aster Team for AI-native Recruiting Platform Full-Stack Develope…" at bounding box center [239, 352] width 232 height 202
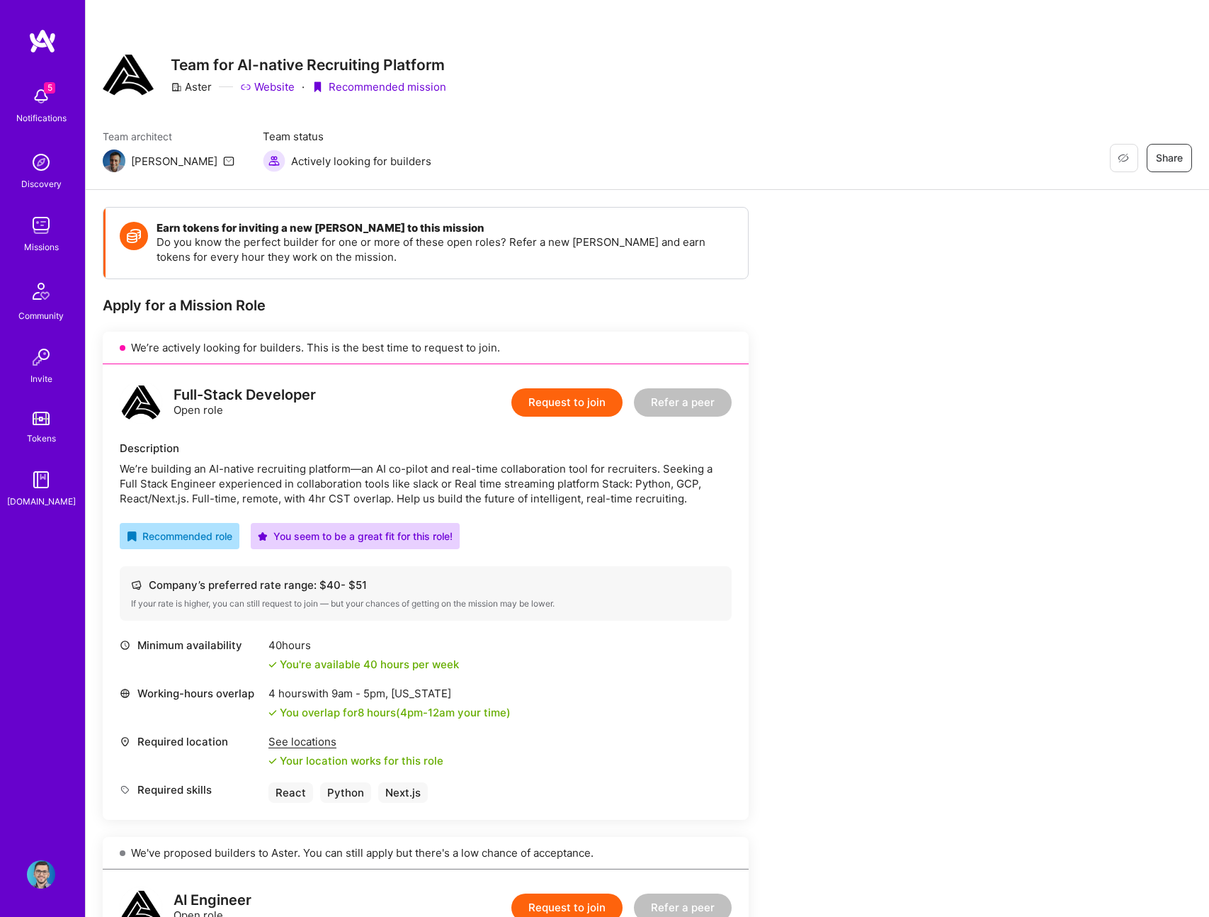
click at [348, 402] on div "Full-Stack Developer Open role Request to join Refer a peer" at bounding box center [426, 402] width 612 height 42
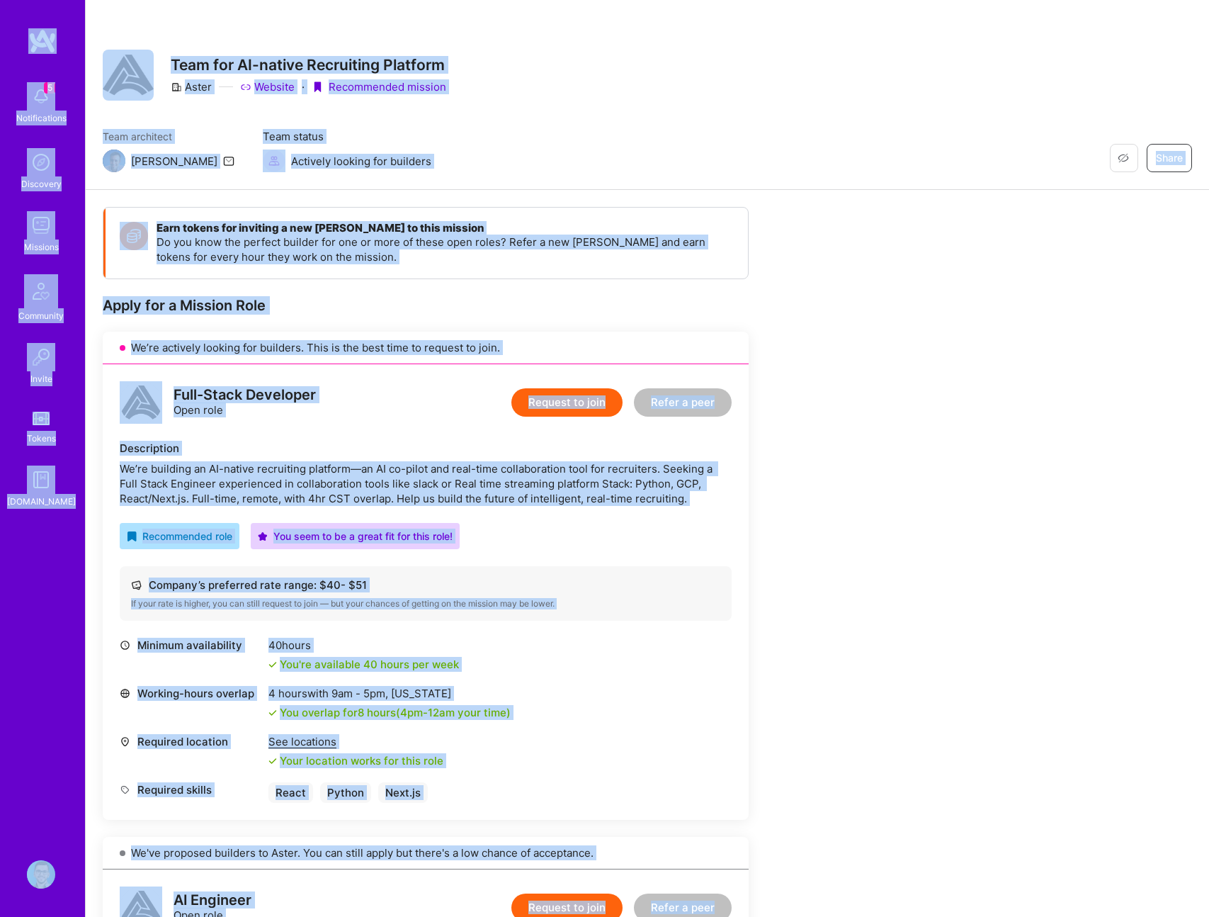
copy div "5 Notifications Discovery Missions Community Invite Tokens [DOMAIN_NAME] Profil…"
click at [409, 421] on div "Full-Stack Developer Open role Request to join Refer a peer" at bounding box center [426, 402] width 612 height 42
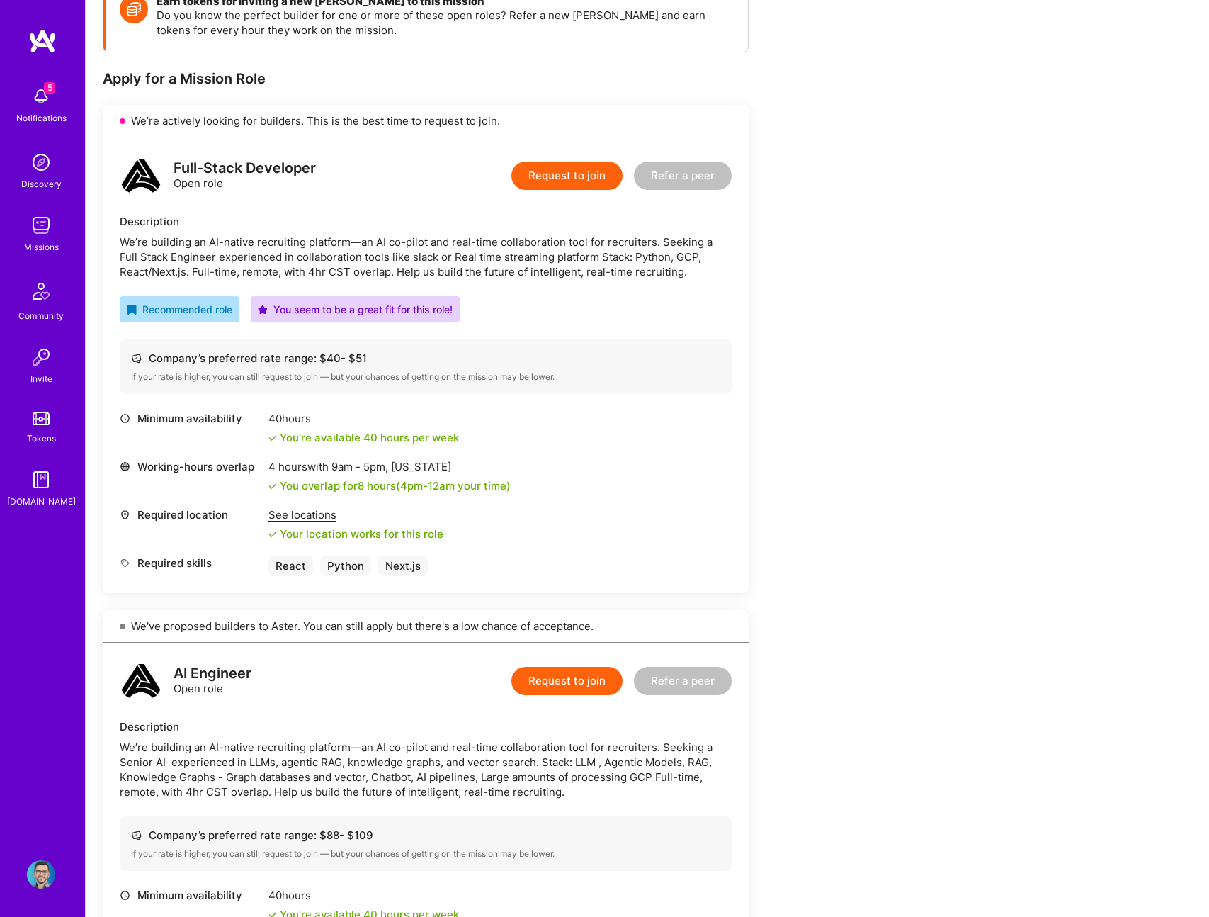
scroll to position [219, 0]
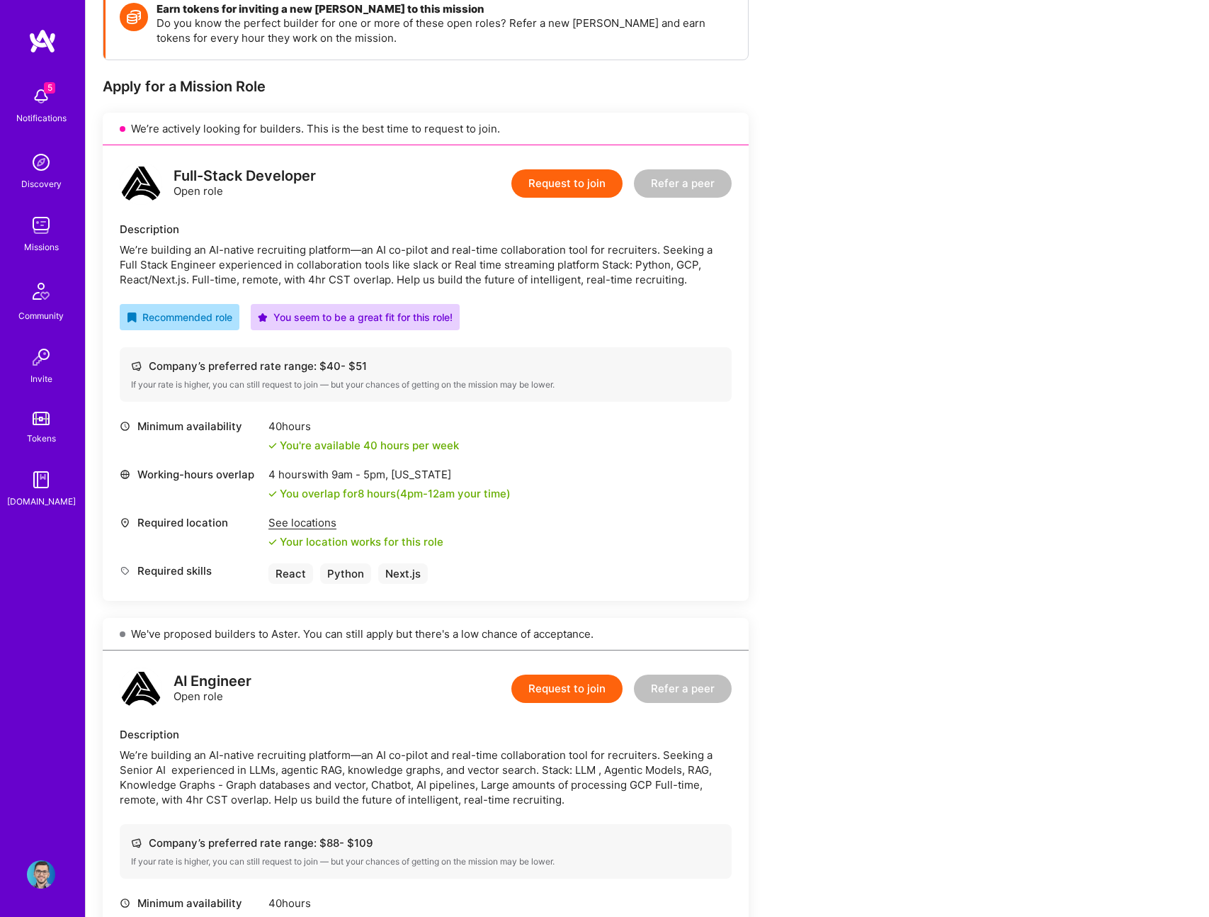
click at [576, 182] on button "Request to join" at bounding box center [566, 183] width 111 height 28
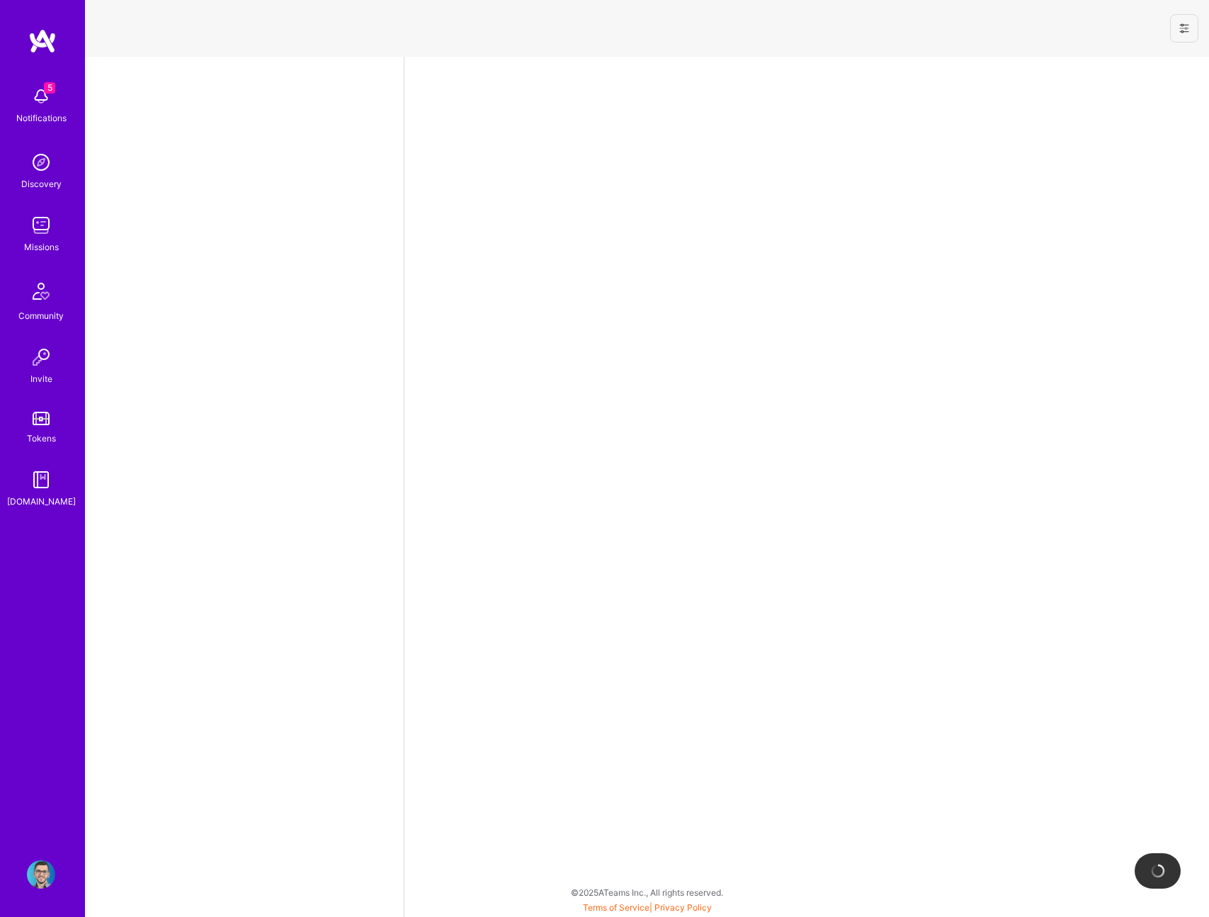
select select "RO"
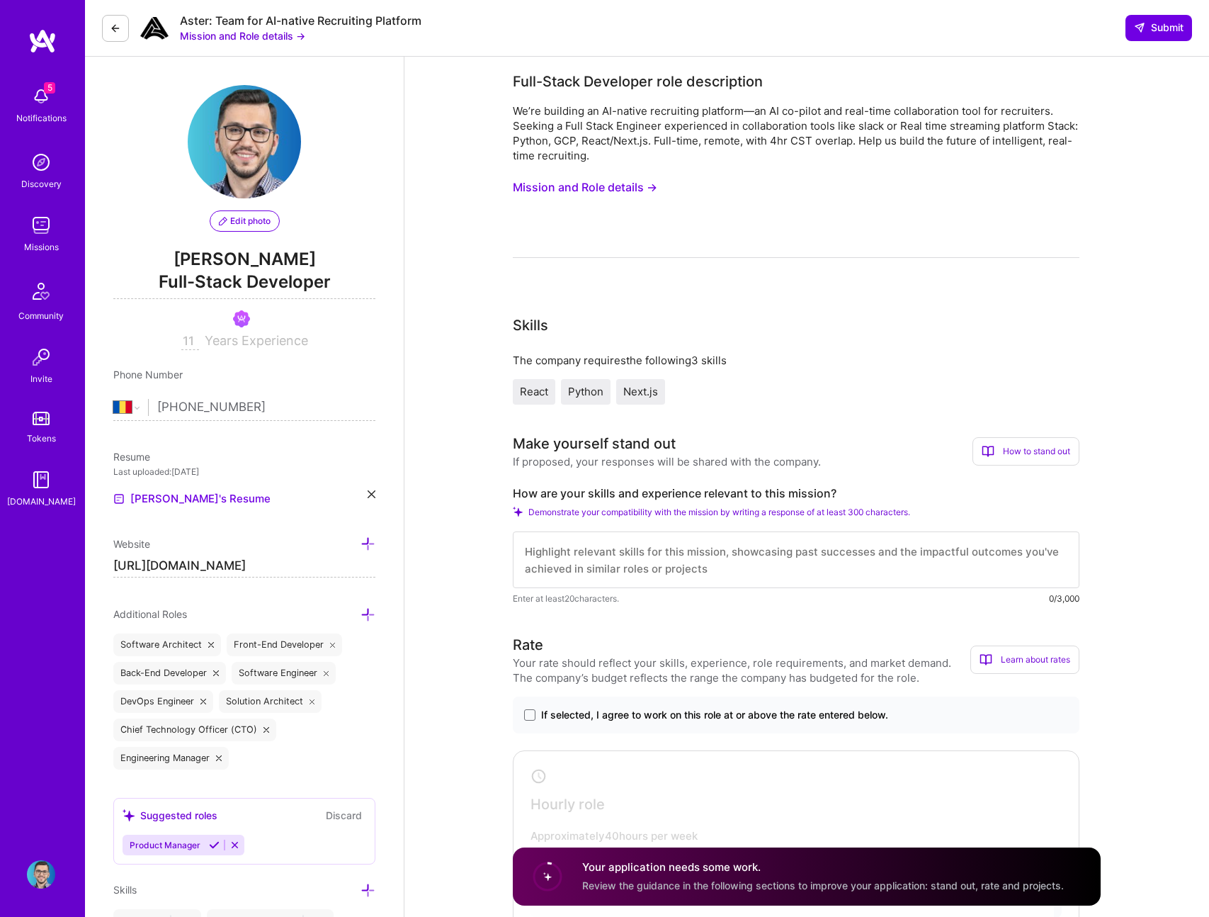
click at [611, 190] on button "Mission and Role details →" at bounding box center [585, 187] width 144 height 26
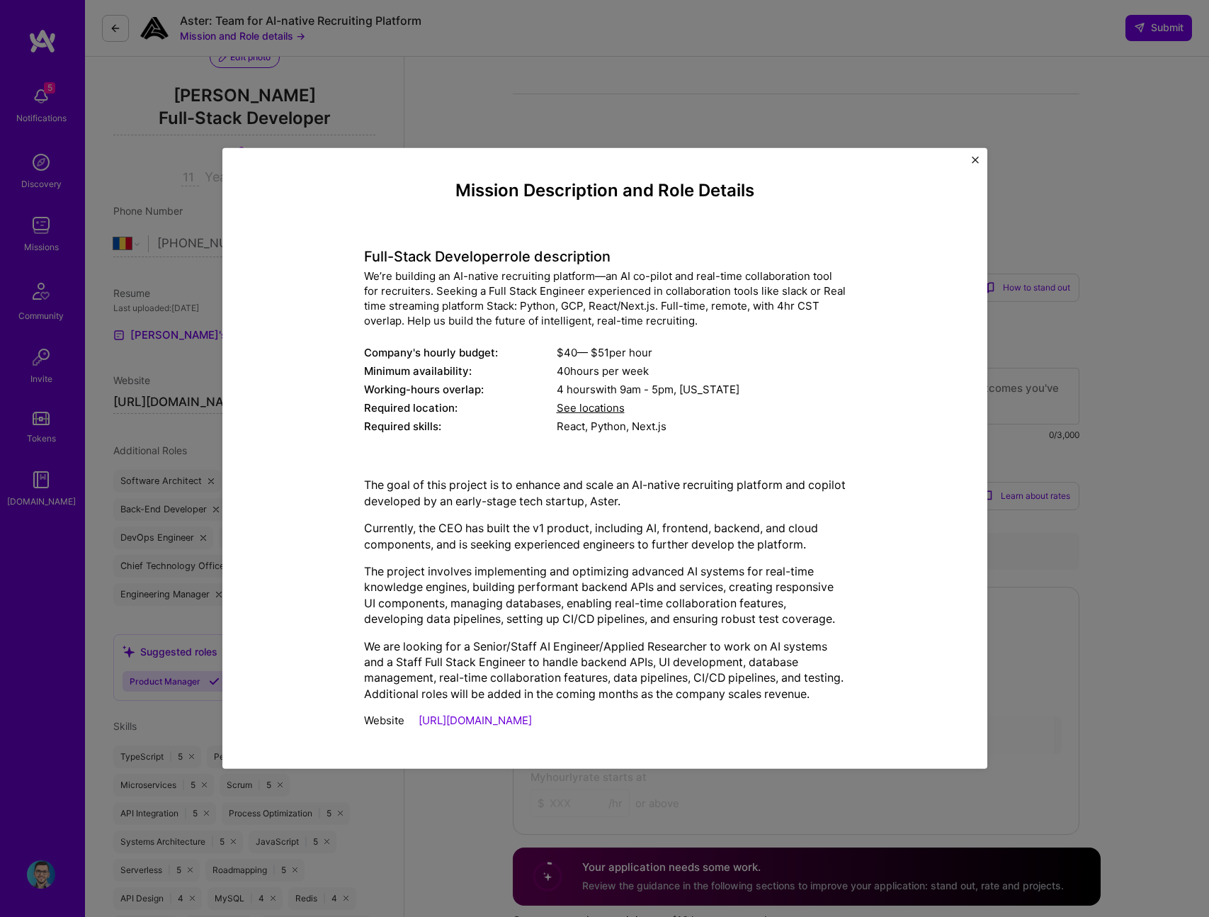
scroll to position [248, 0]
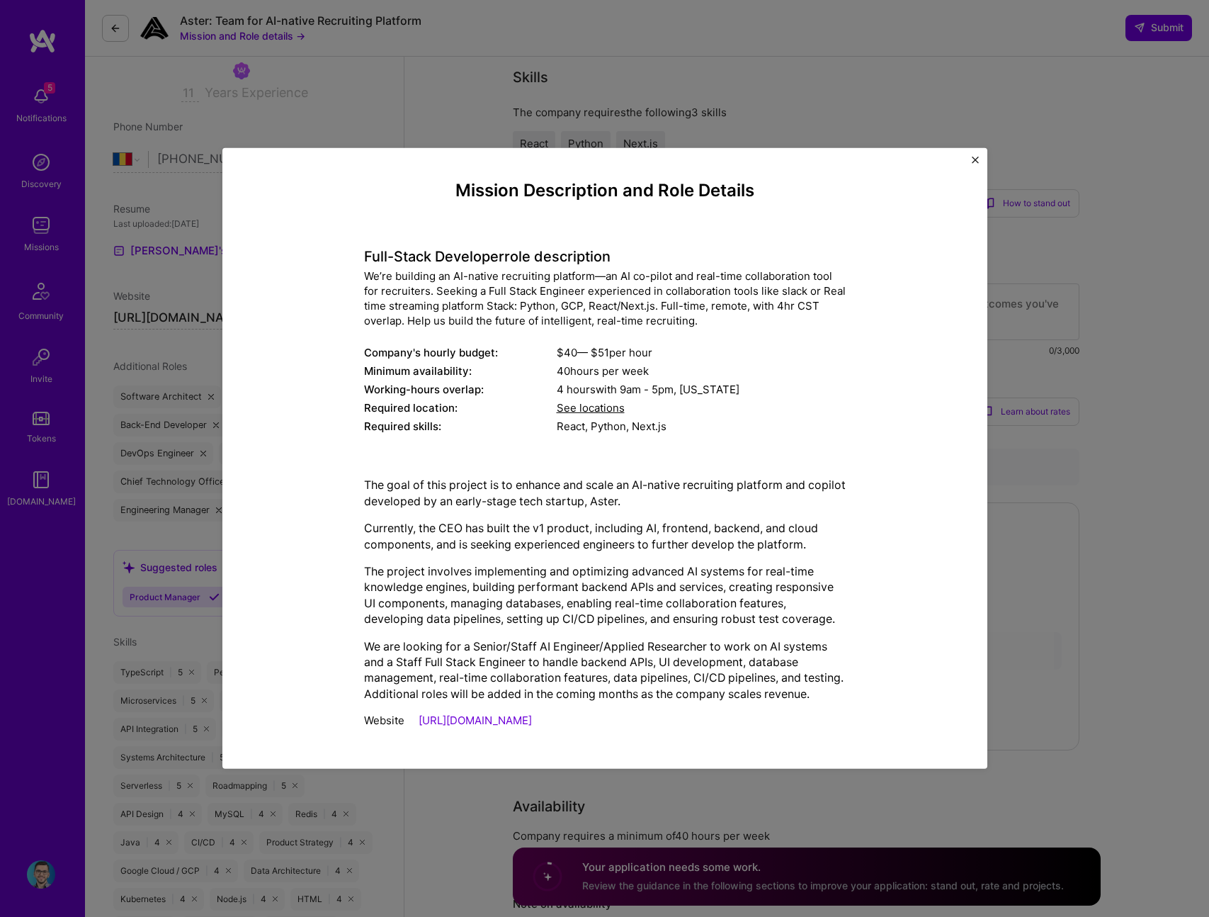
click at [464, 727] on link "[URL][DOMAIN_NAME]" at bounding box center [475, 719] width 113 height 13
click at [968, 149] on div "Mission Description and Role Details Full-Stack Developer role description We’r…" at bounding box center [604, 458] width 765 height 620
click at [973, 157] on img "Close" at bounding box center [975, 160] width 7 height 7
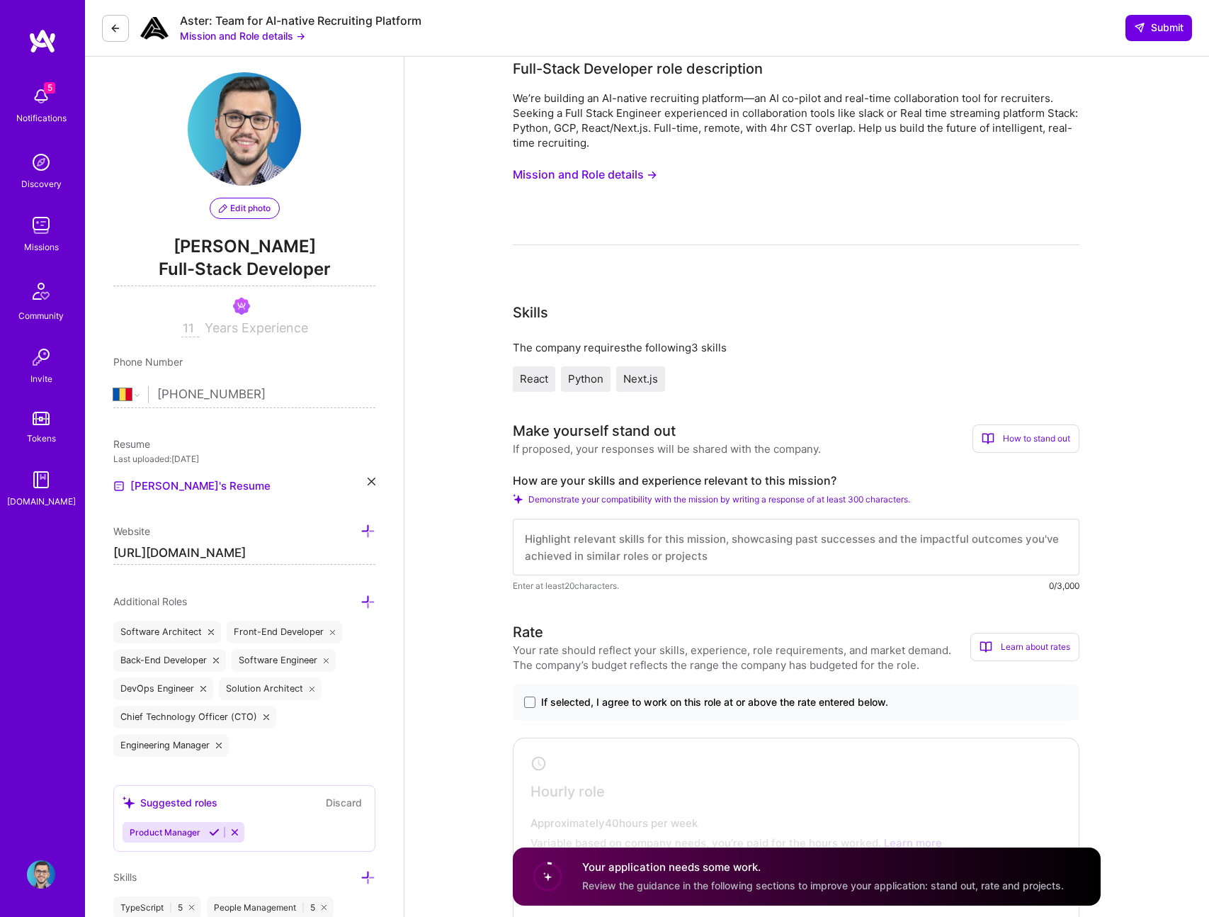
scroll to position [0, 0]
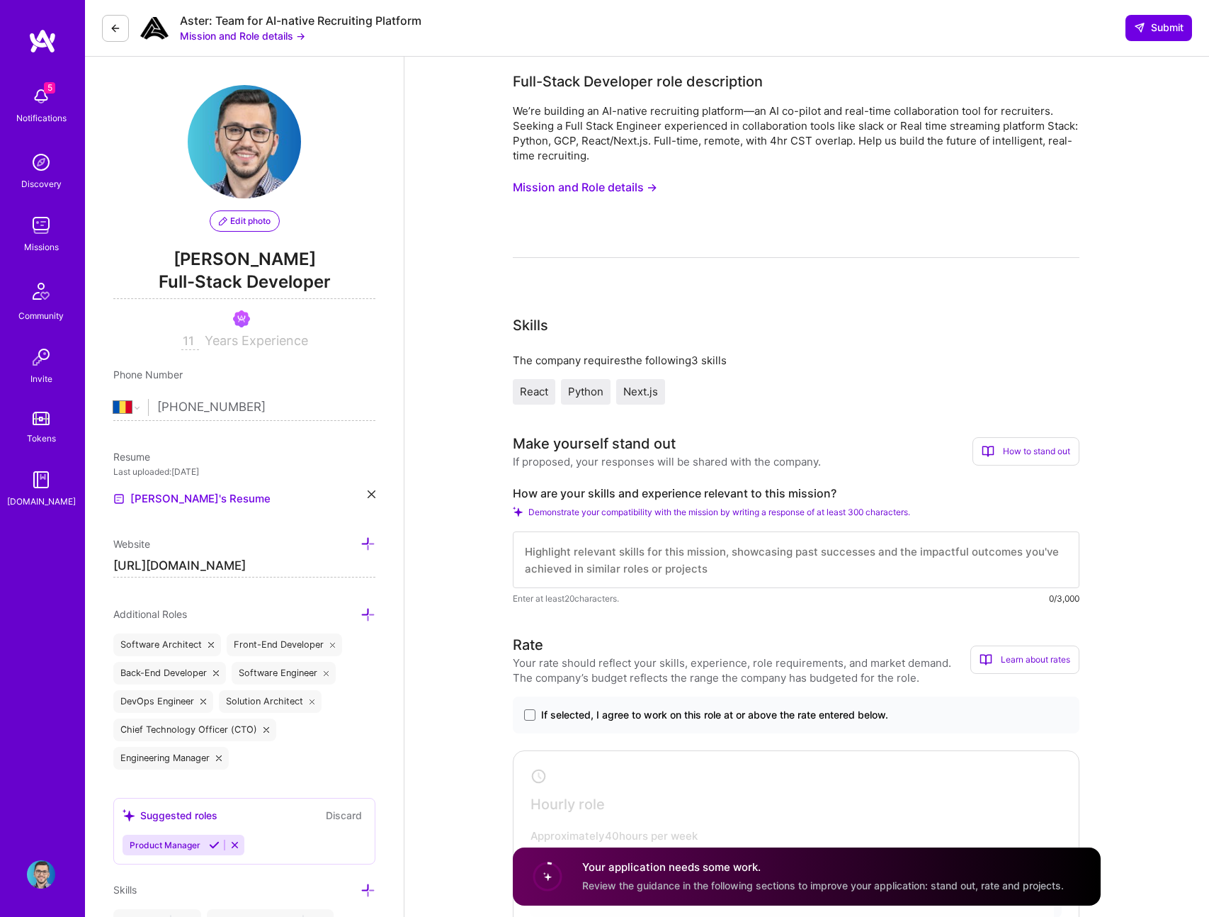
click at [612, 169] on div "We’re building an AI-native recruiting platform—an AI co-pilot and real-time co…" at bounding box center [796, 180] width 567 height 154
click at [612, 188] on button "Mission and Role details →" at bounding box center [585, 187] width 144 height 26
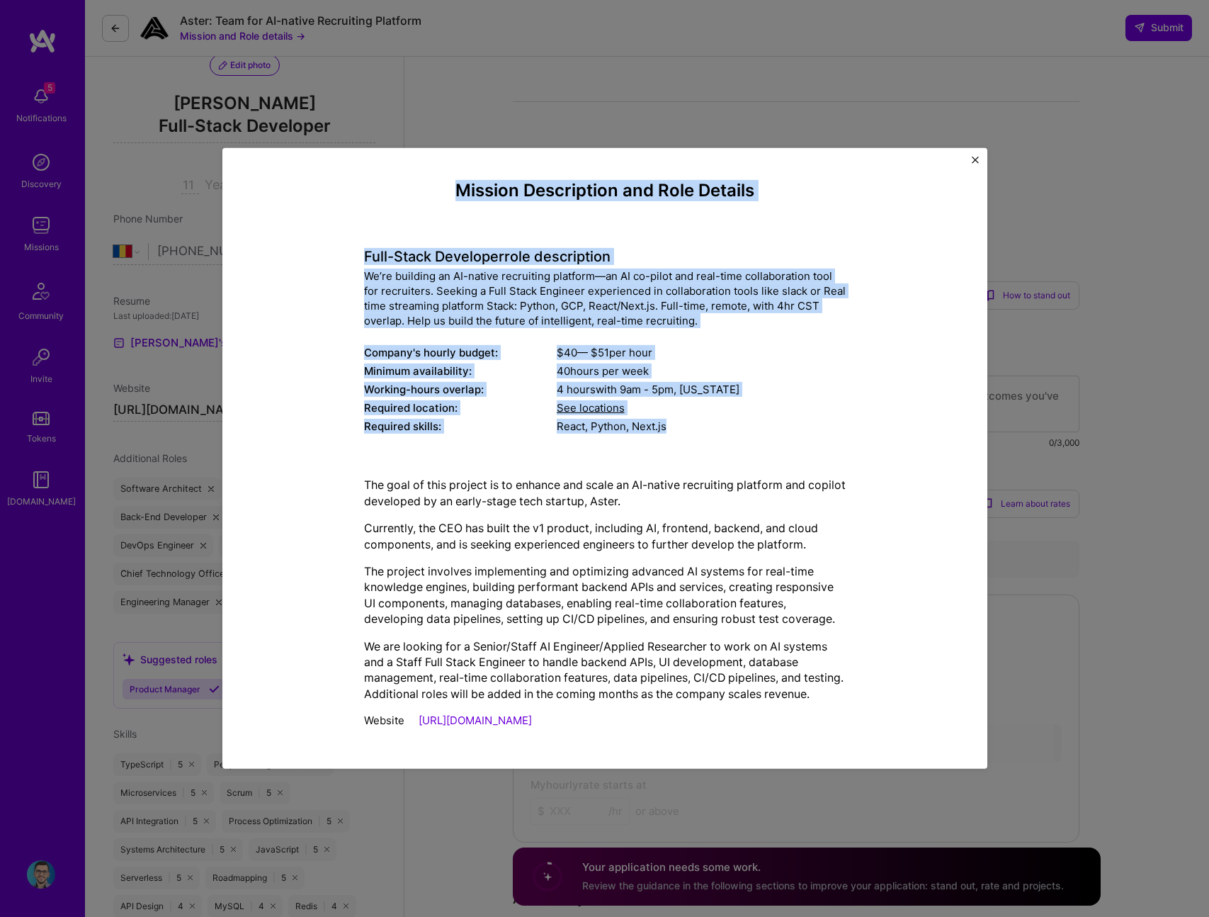
scroll to position [1111, 0]
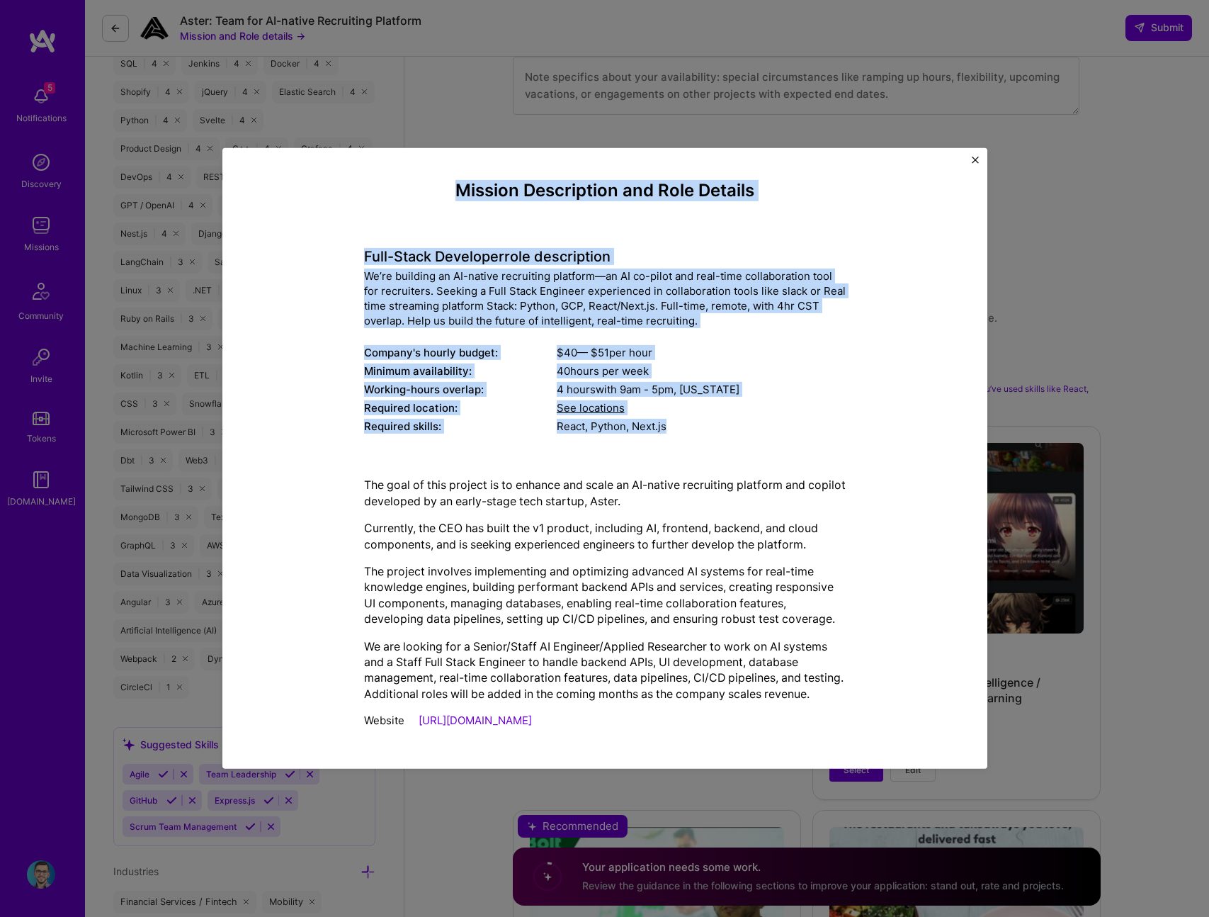
drag, startPoint x: 460, startPoint y: 180, endPoint x: 664, endPoint y: 730, distance: 586.0
click at [664, 730] on div "Mission Description and Role Details Full-Stack Developer role description We’r…" at bounding box center [605, 458] width 482 height 555
copy div "Loremip Dolorsitame con Adip Elitsed Doei-Tempo Incididun utla etdoloremag Al’e…"
click at [977, 157] on img "Close" at bounding box center [975, 160] width 7 height 7
